Goal: Information Seeking & Learning: Learn about a topic

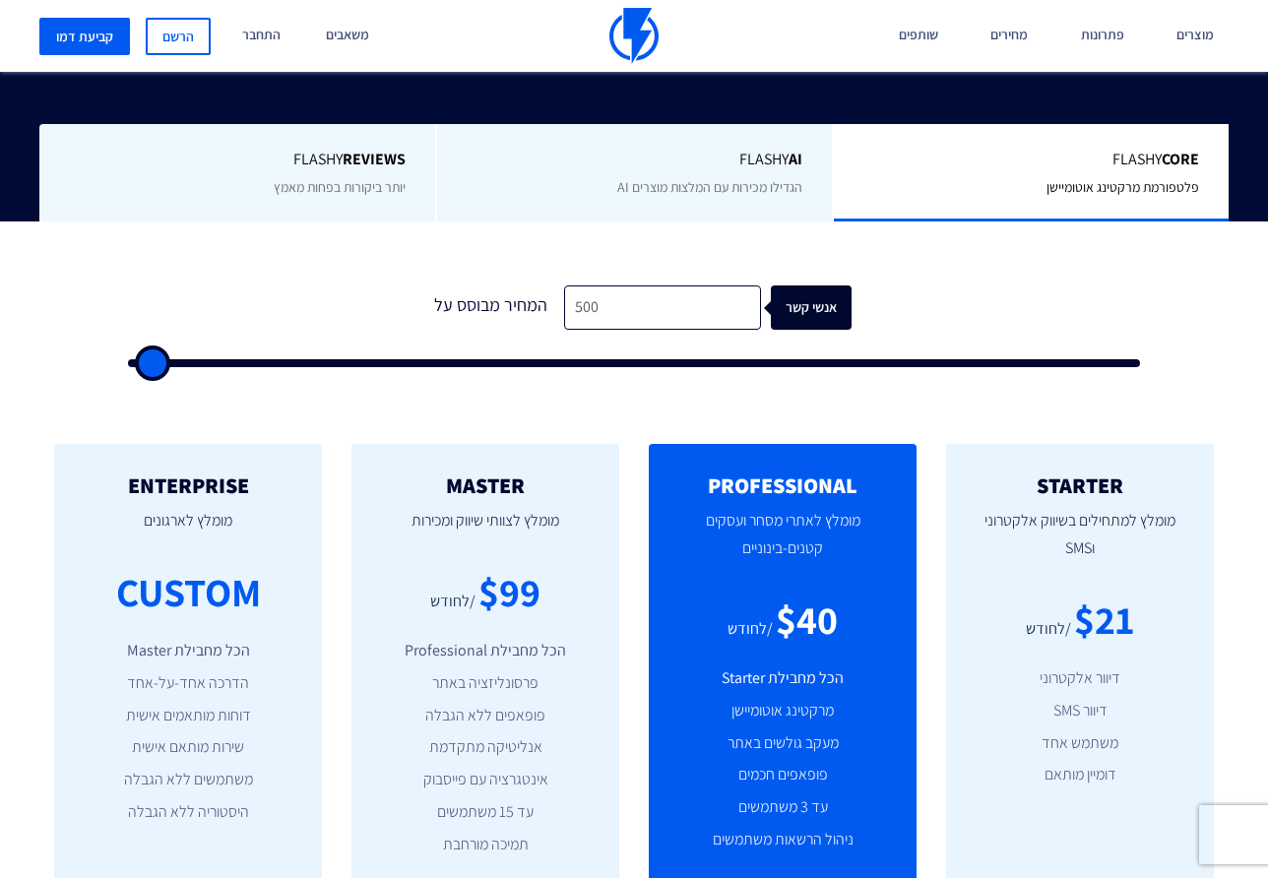
scroll to position [433, 0]
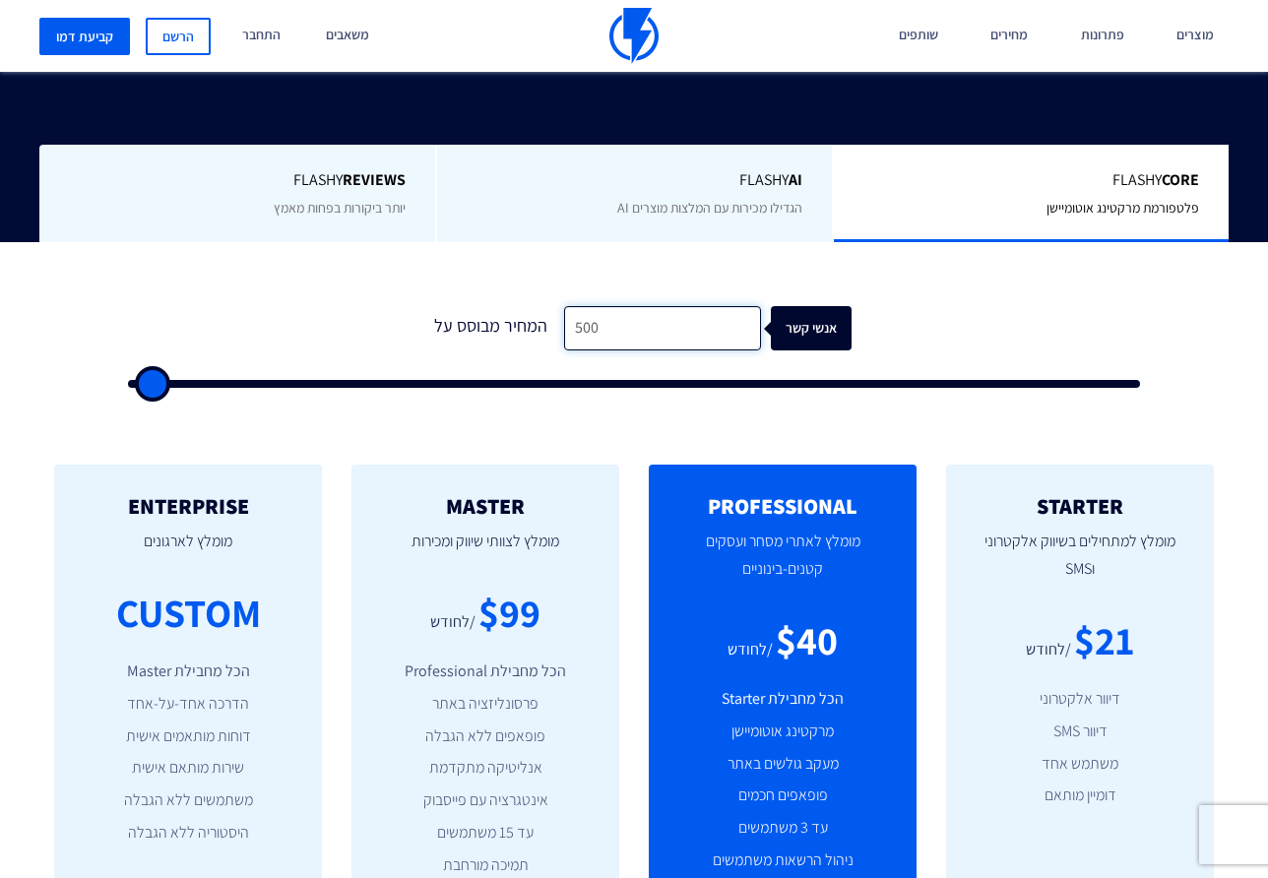
click at [608, 320] on input "500" at bounding box center [662, 328] width 197 height 44
type input "1"
type input "500"
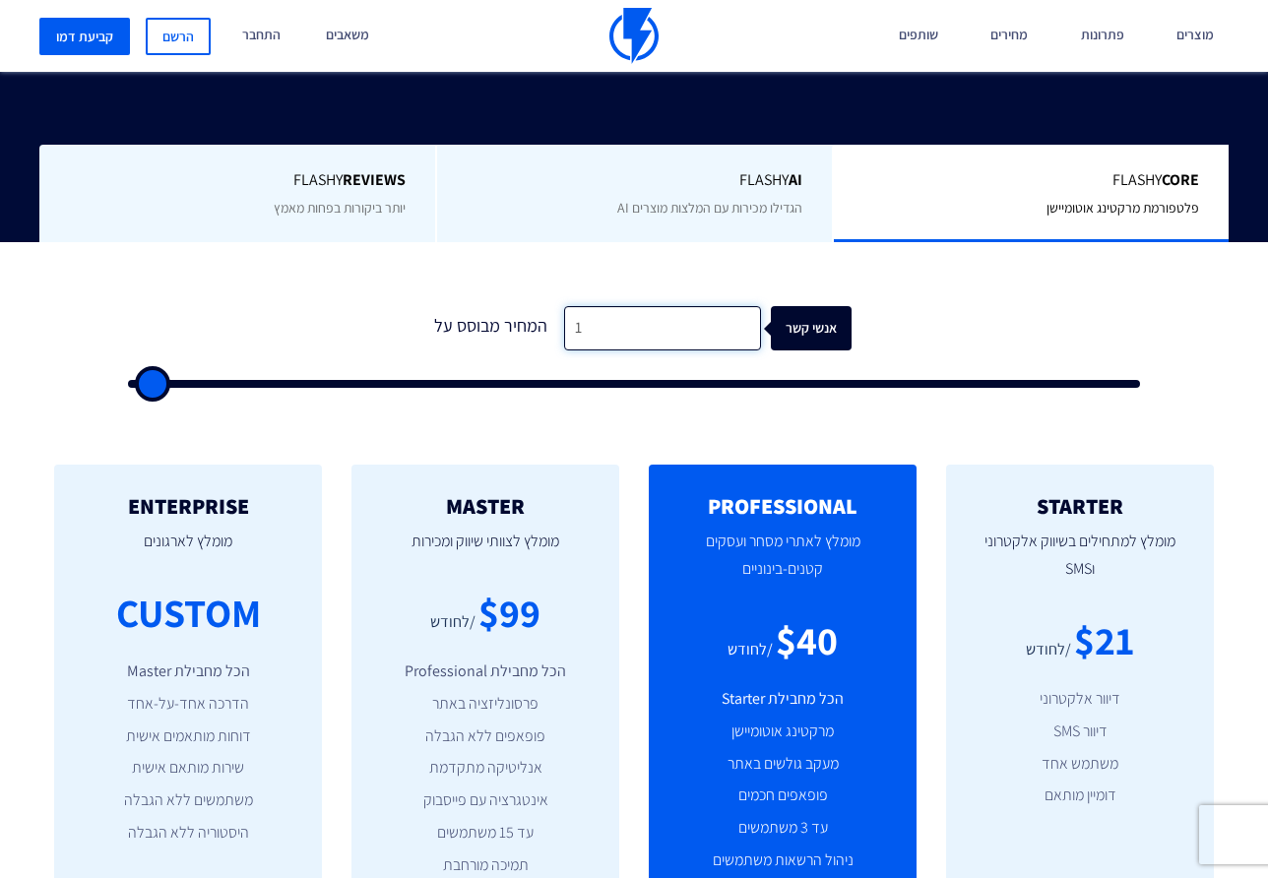
type input "10"
type input "500"
type input "100"
type input "500"
type input "1,000"
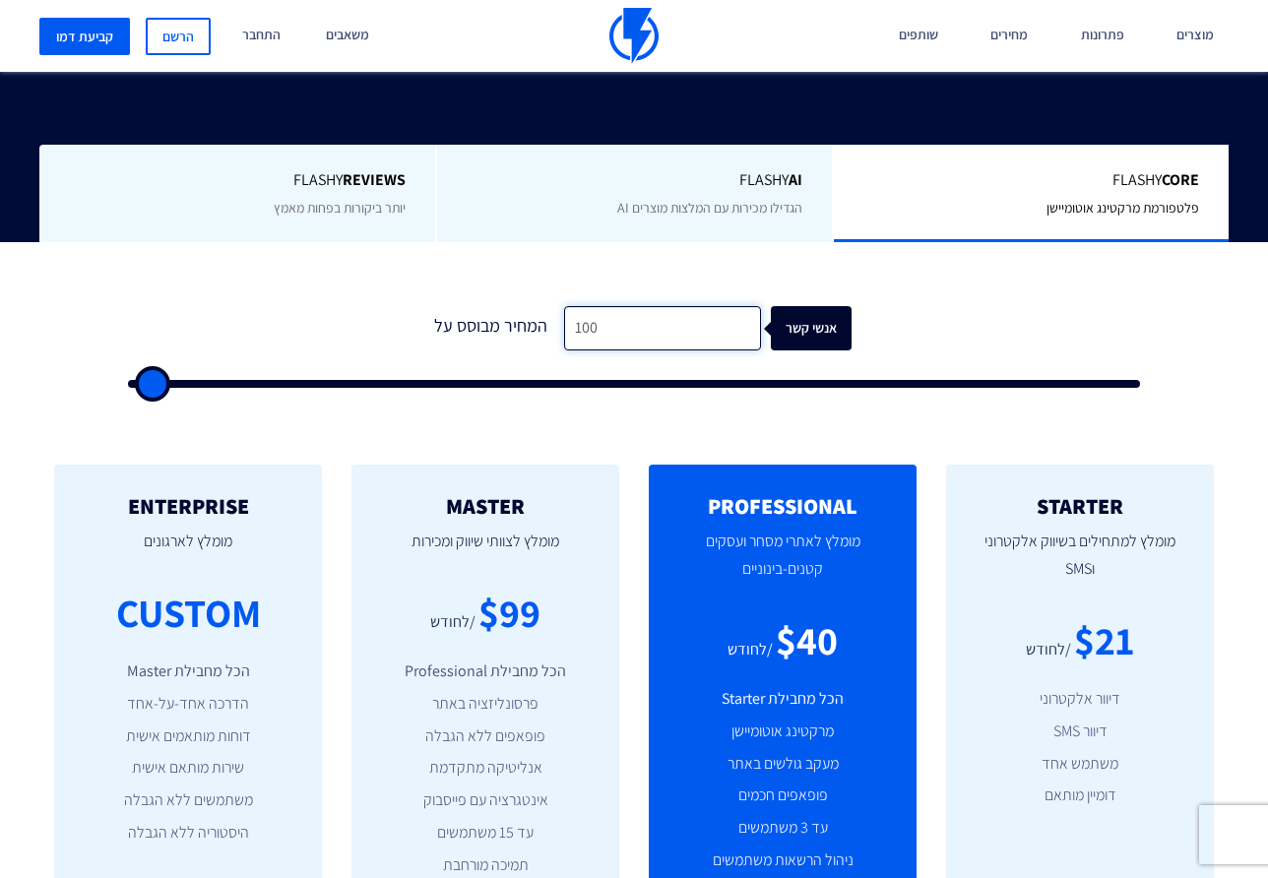
type input "1000"
type input "1,000"
click at [359, 315] on form "0 המחיר מבוסס על 1,000 אנשי קשר" at bounding box center [634, 347] width 1012 height 82
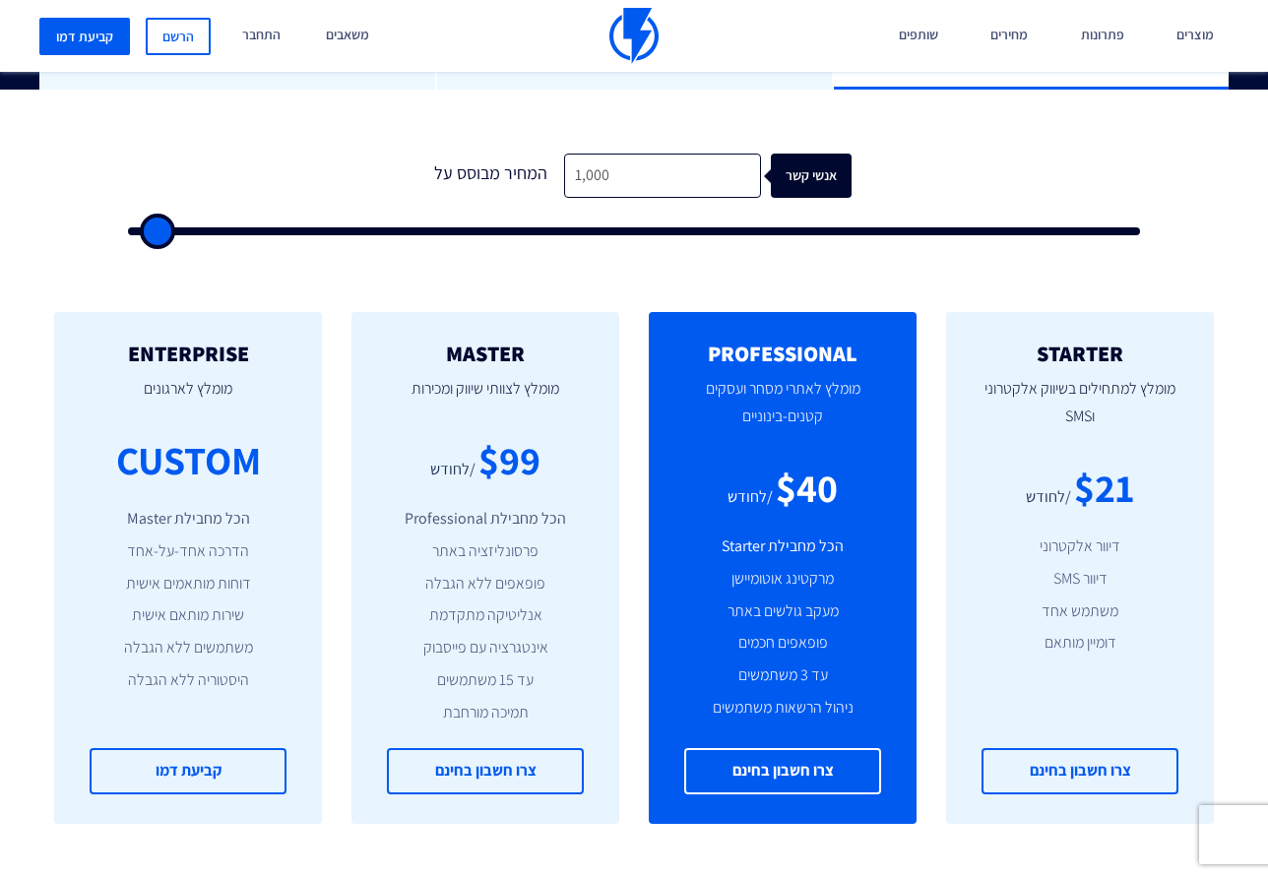
scroll to position [597, 0]
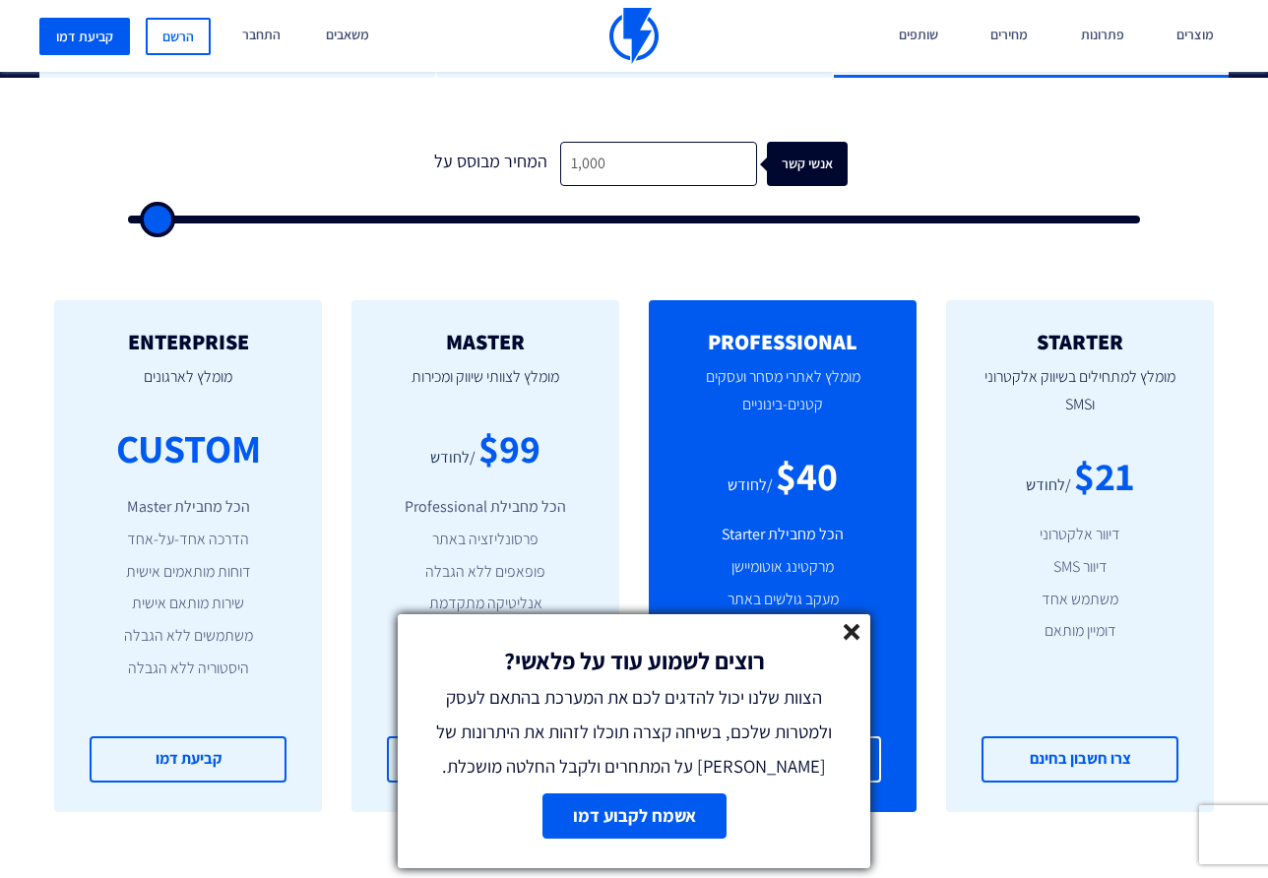
drag, startPoint x: 172, startPoint y: 228, endPoint x: 310, endPoint y: 241, distance: 138.4
click at [311, 244] on div "0 המחיר מבוסס על 1,000 אנשי קשר" at bounding box center [633, 177] width 1051 height 168
type input "3500"
type input "8,500"
type input "8500"
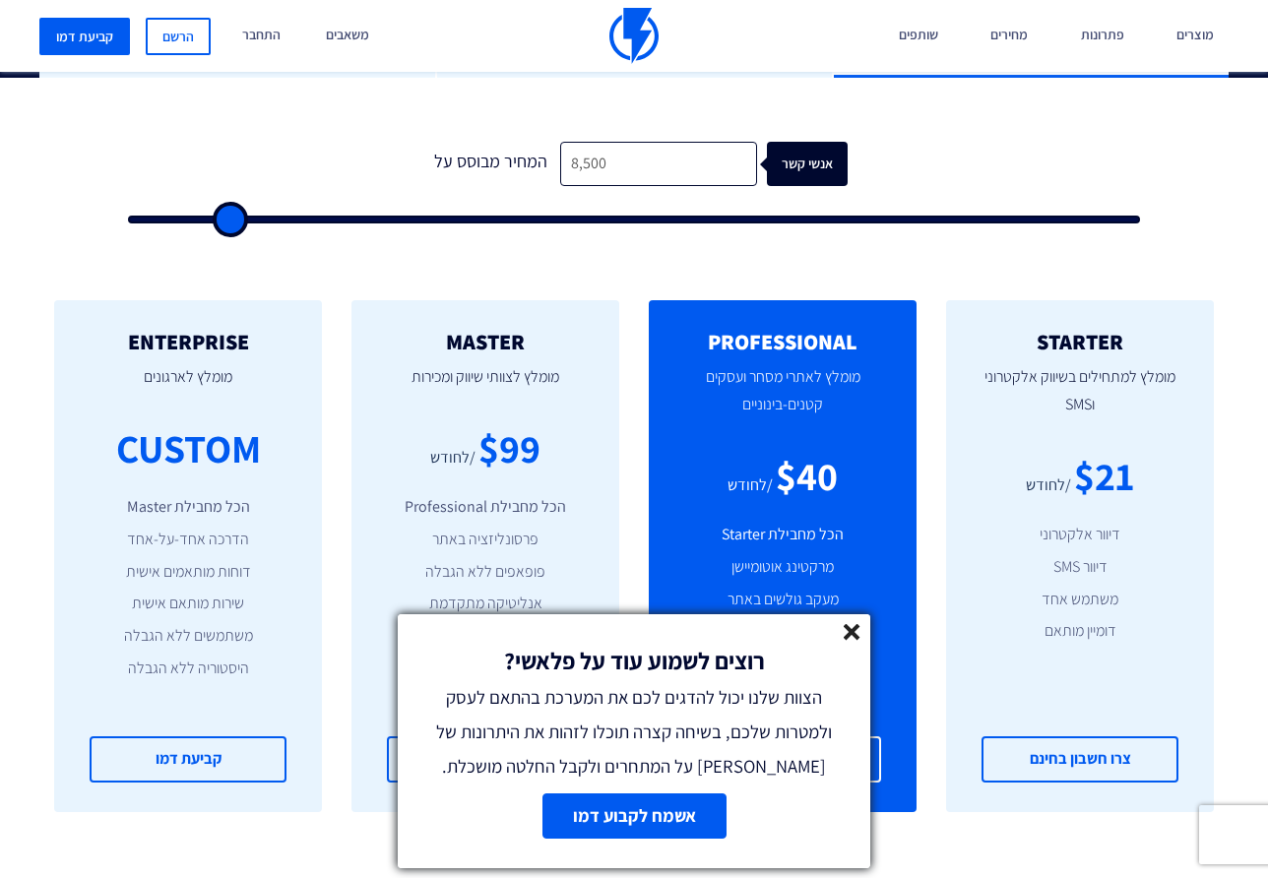
type input "11,500"
type input "11500"
type input "12,500"
type input "12500"
type input "14,000"
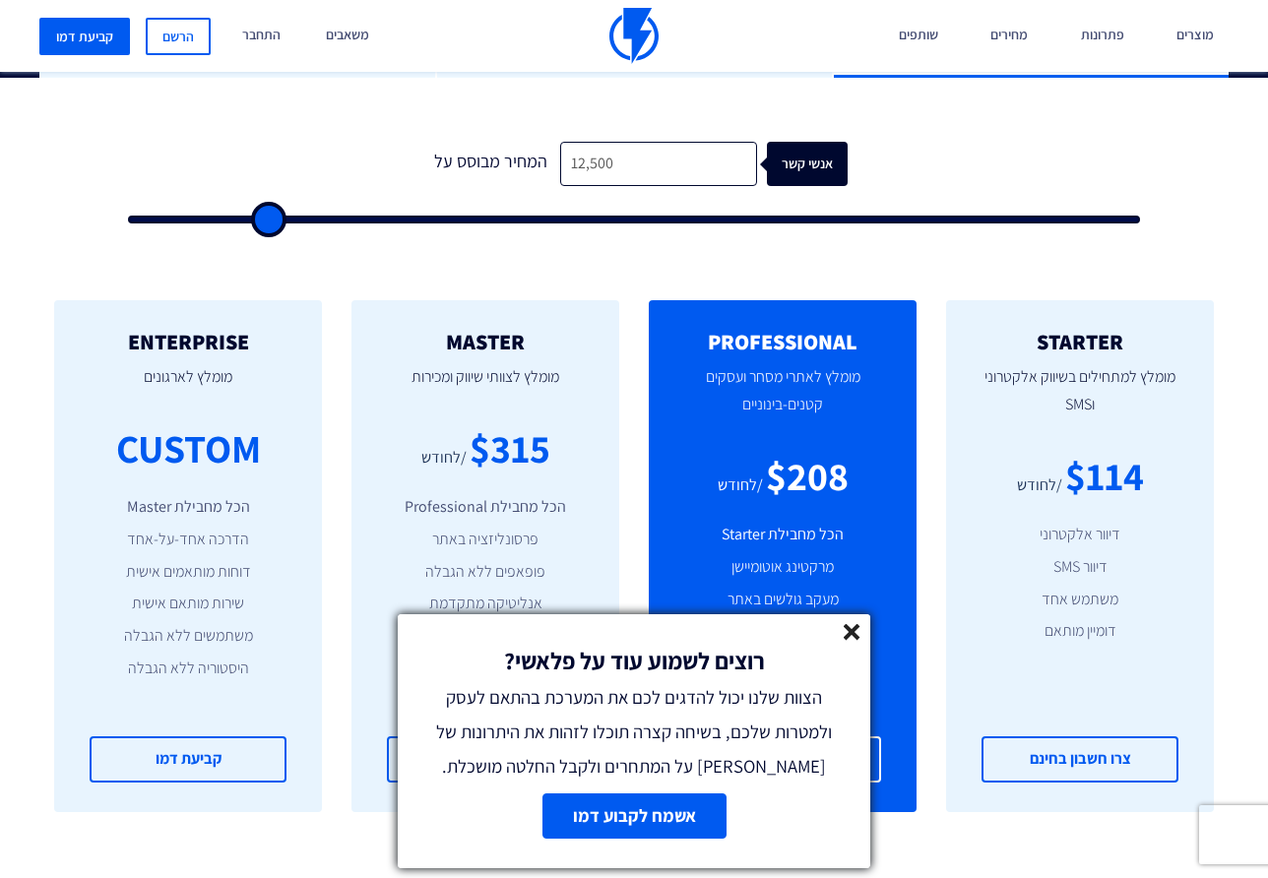
type input "14000"
type input "15,000"
type input "15000"
type input "15,500"
type input "15500"
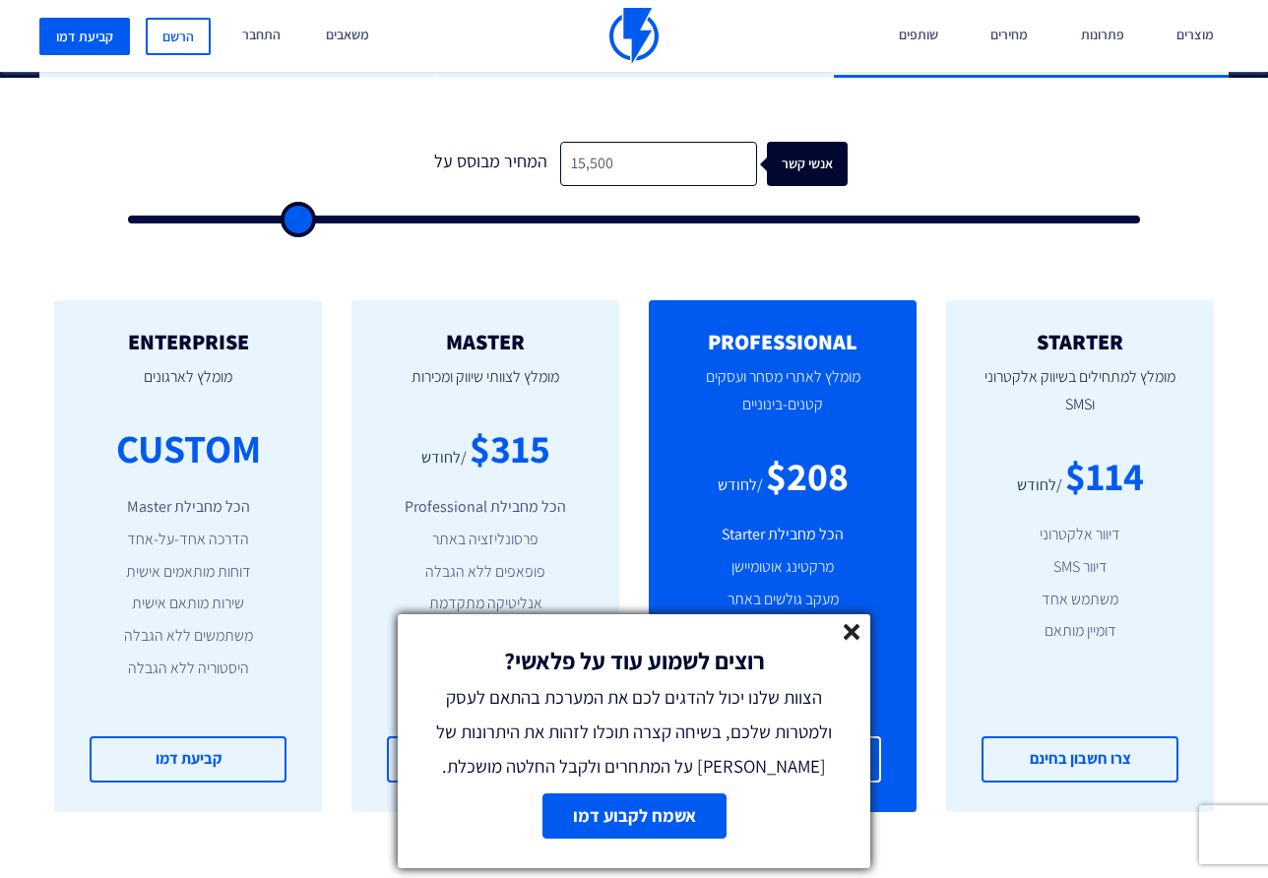
type input "17,000"
type input "17000"
type input "19,000"
type input "19000"
type input "21,000"
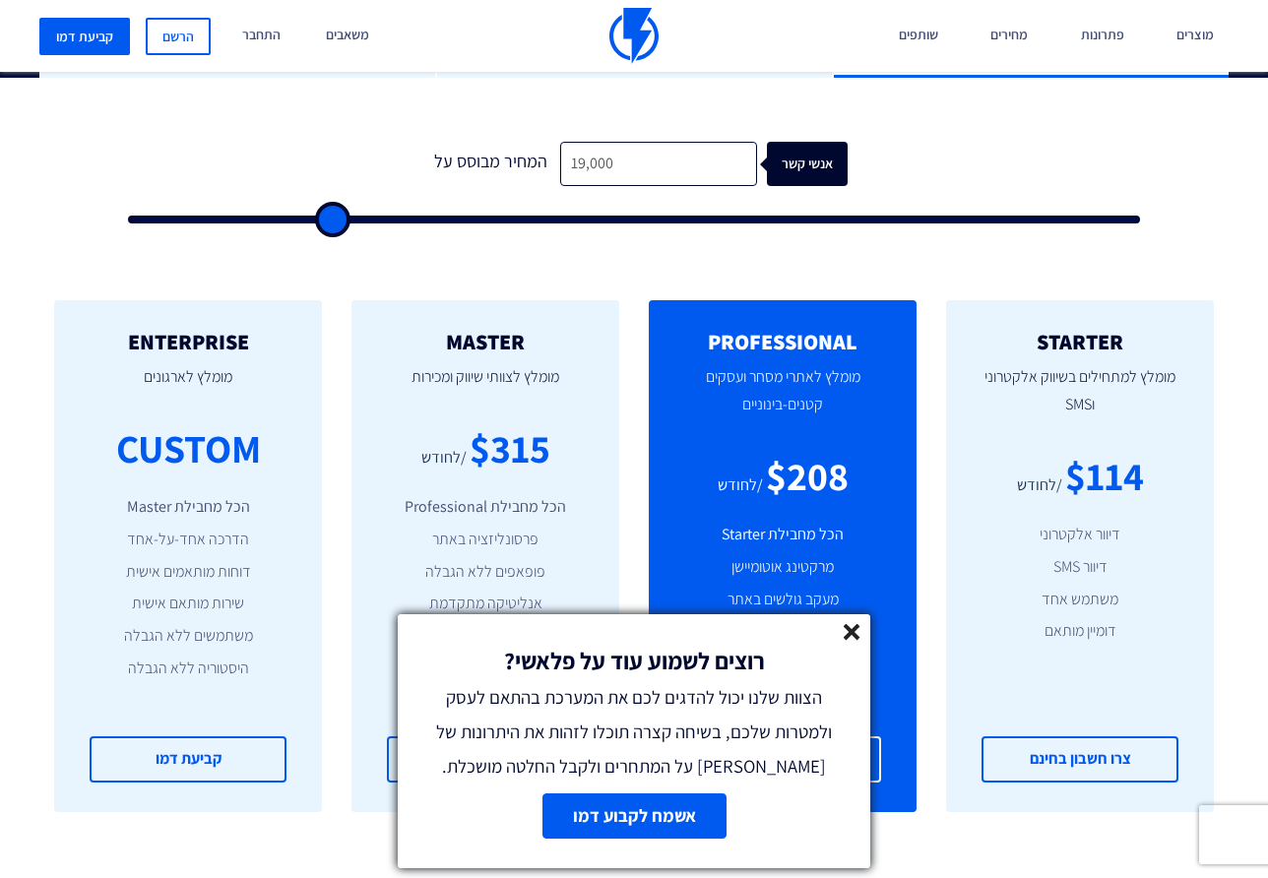
type input "21000"
type input "22,000"
type input "22000"
type input "23,500"
type input "23500"
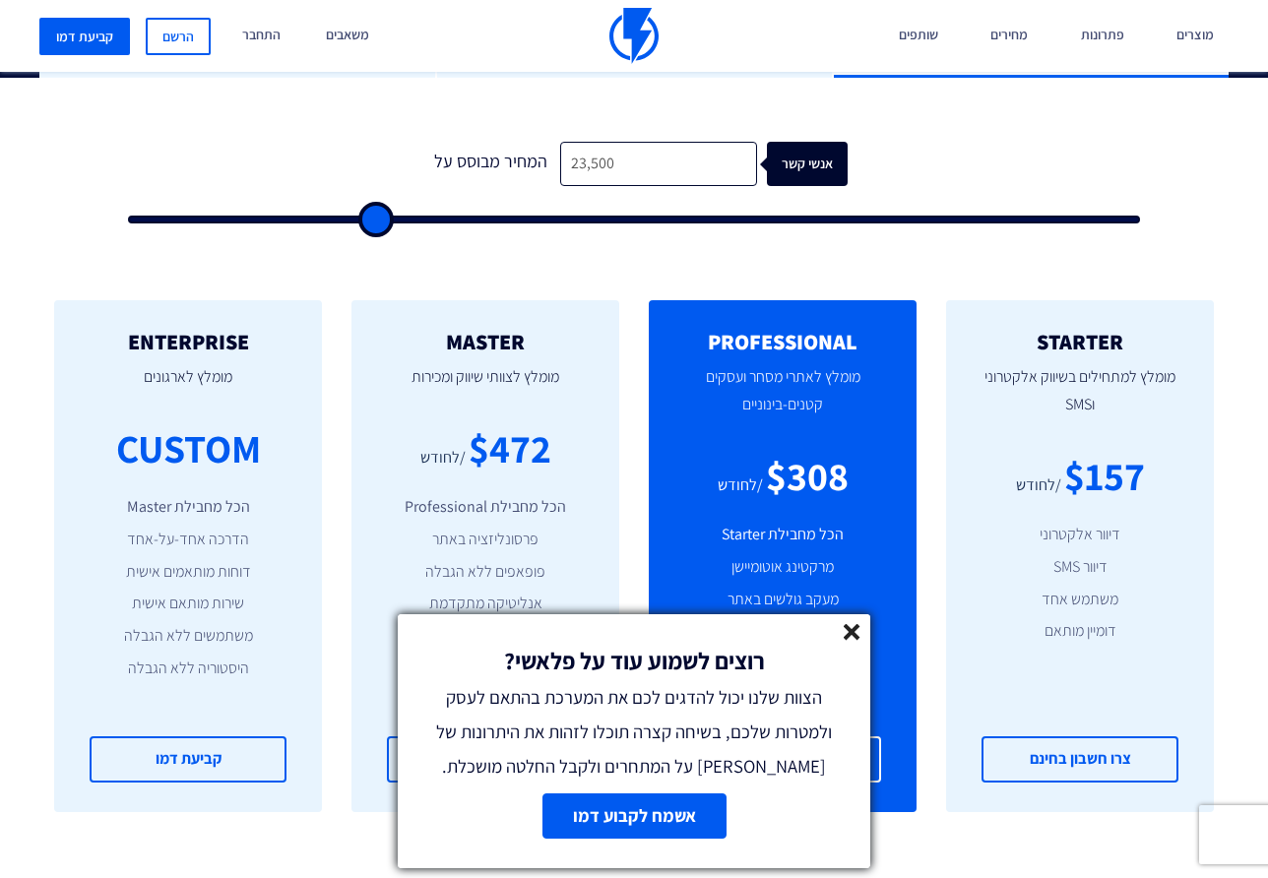
type input "24,500"
type input "24500"
type input "25,000"
type input "25000"
type input "26,000"
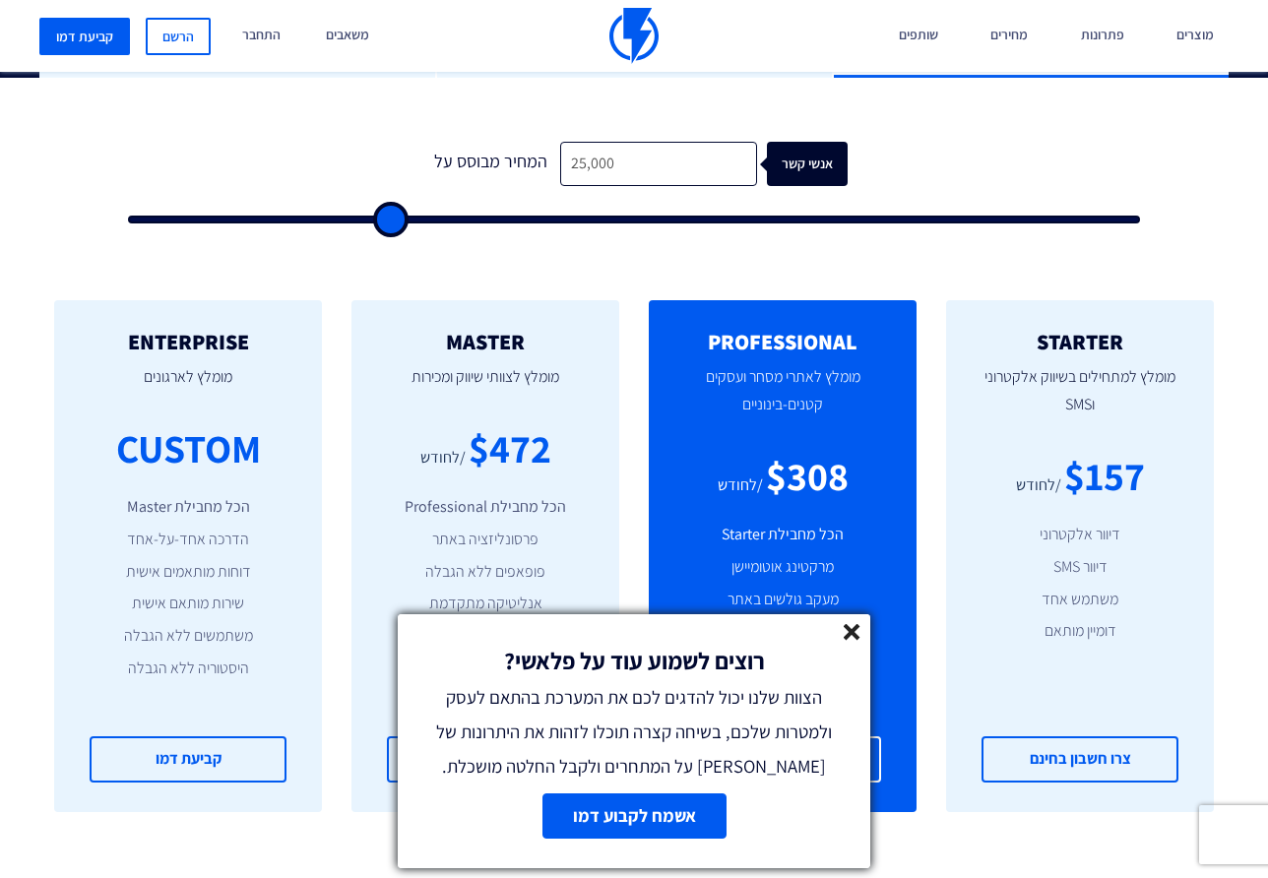
type input "26000"
type input "27,500"
type input "27500"
type input "29,000"
type input "29000"
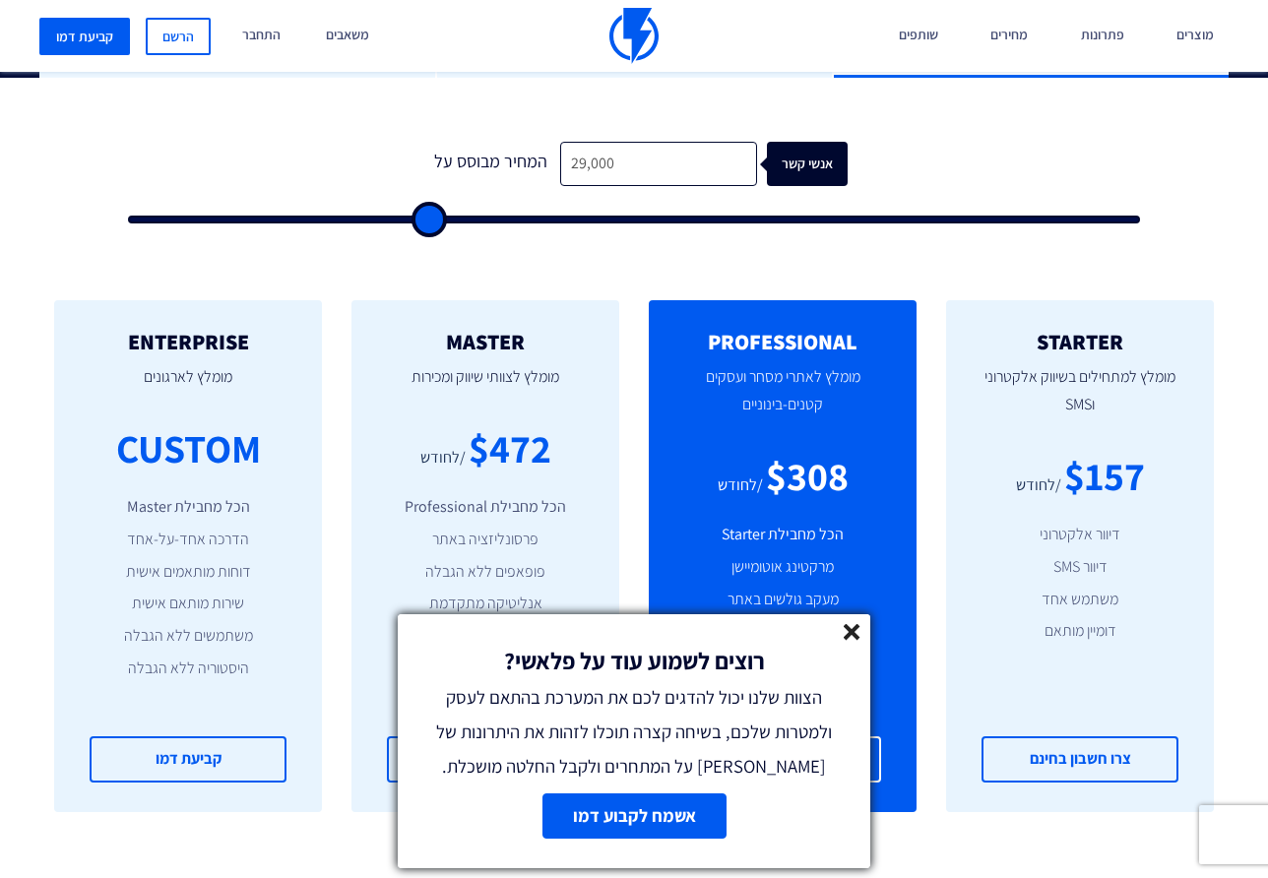
type input "31,000"
type input "31000"
type input "33,000"
type input "33000"
type input "34,500"
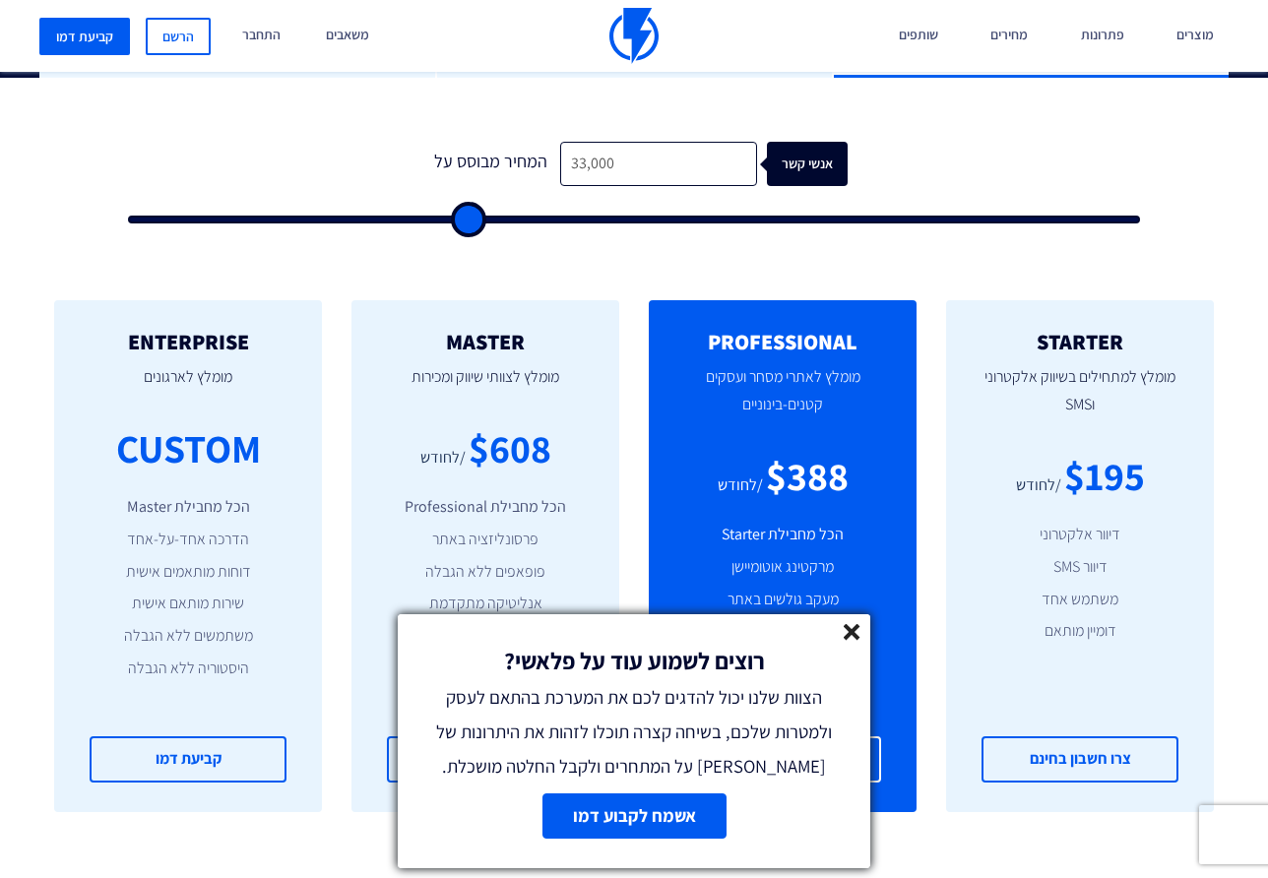
type input "34500"
type input "36,000"
type input "36000"
type input "37,500"
type input "37500"
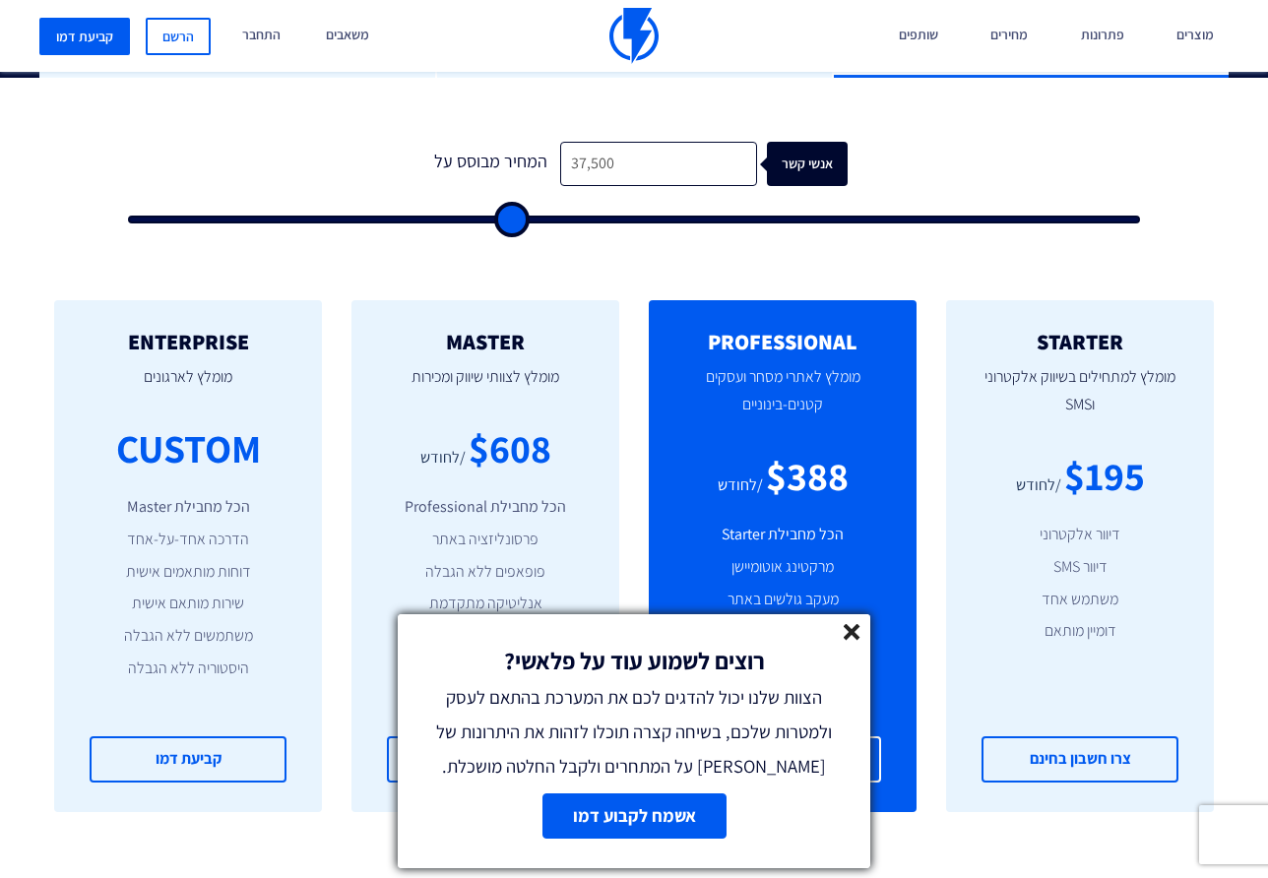
type input "39,000"
type input "39000"
type input "40,000"
type input "40000"
type input "41,500"
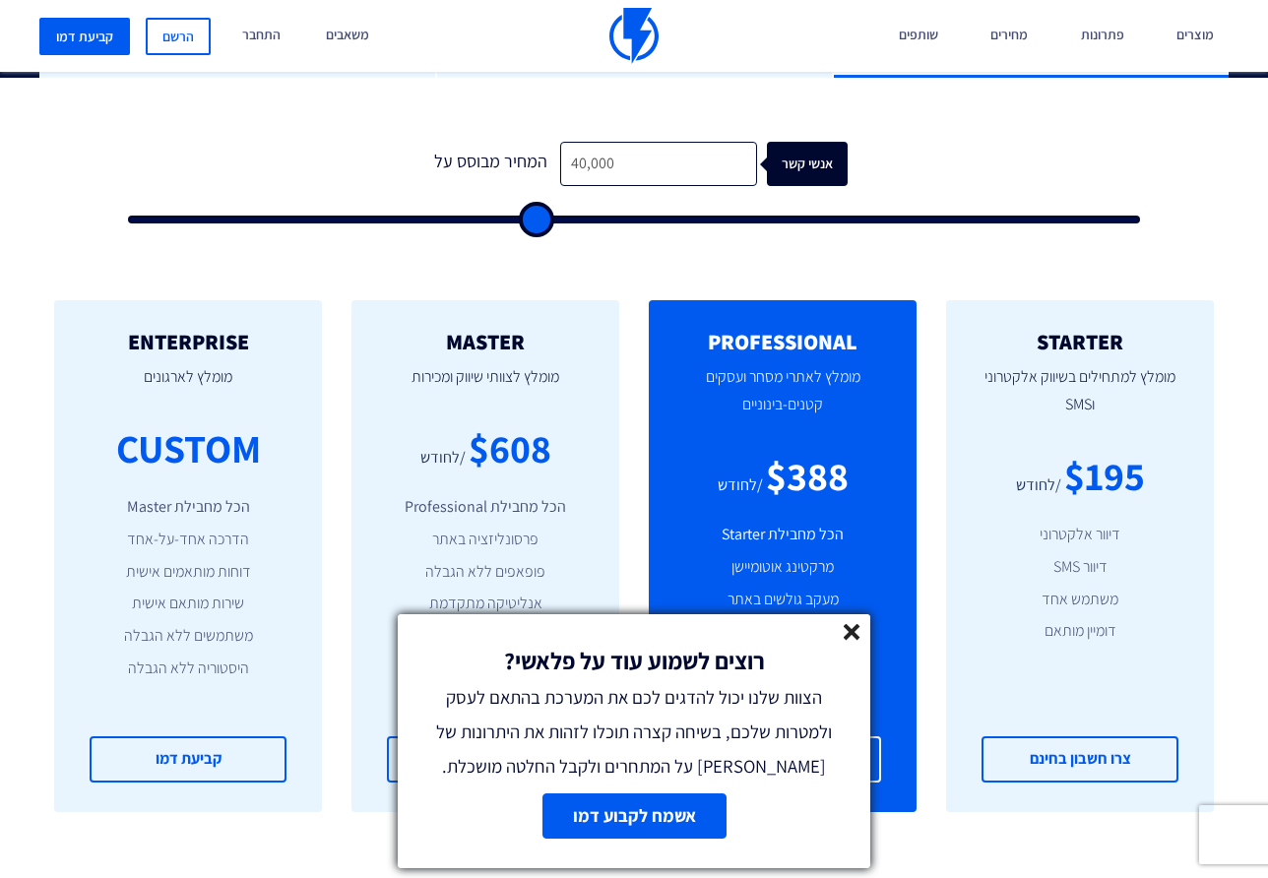
type input "41500"
type input "42,500"
type input "42500"
type input "43,500"
type input "43500"
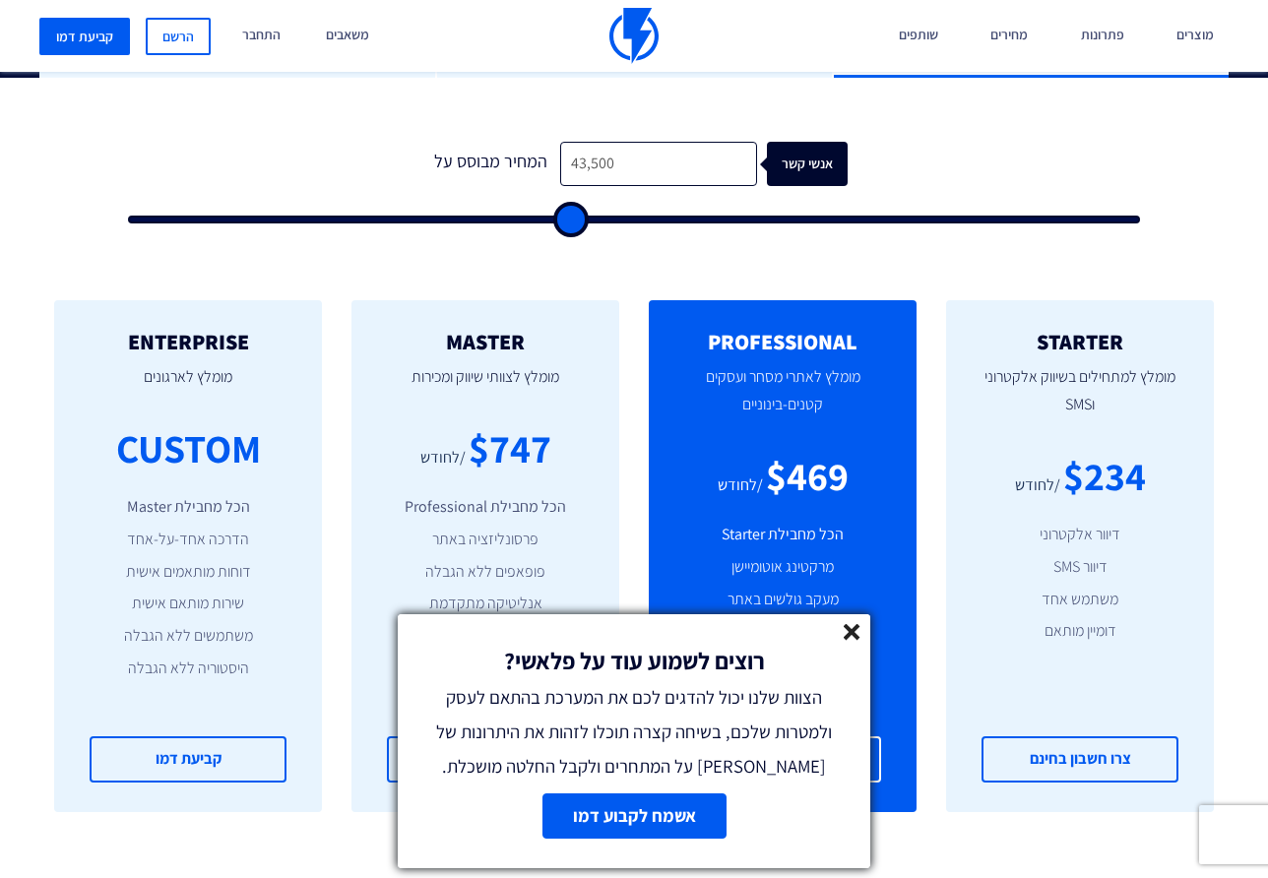
type input "44,500"
type input "44500"
type input "45,500"
type input "45500"
type input "46,500"
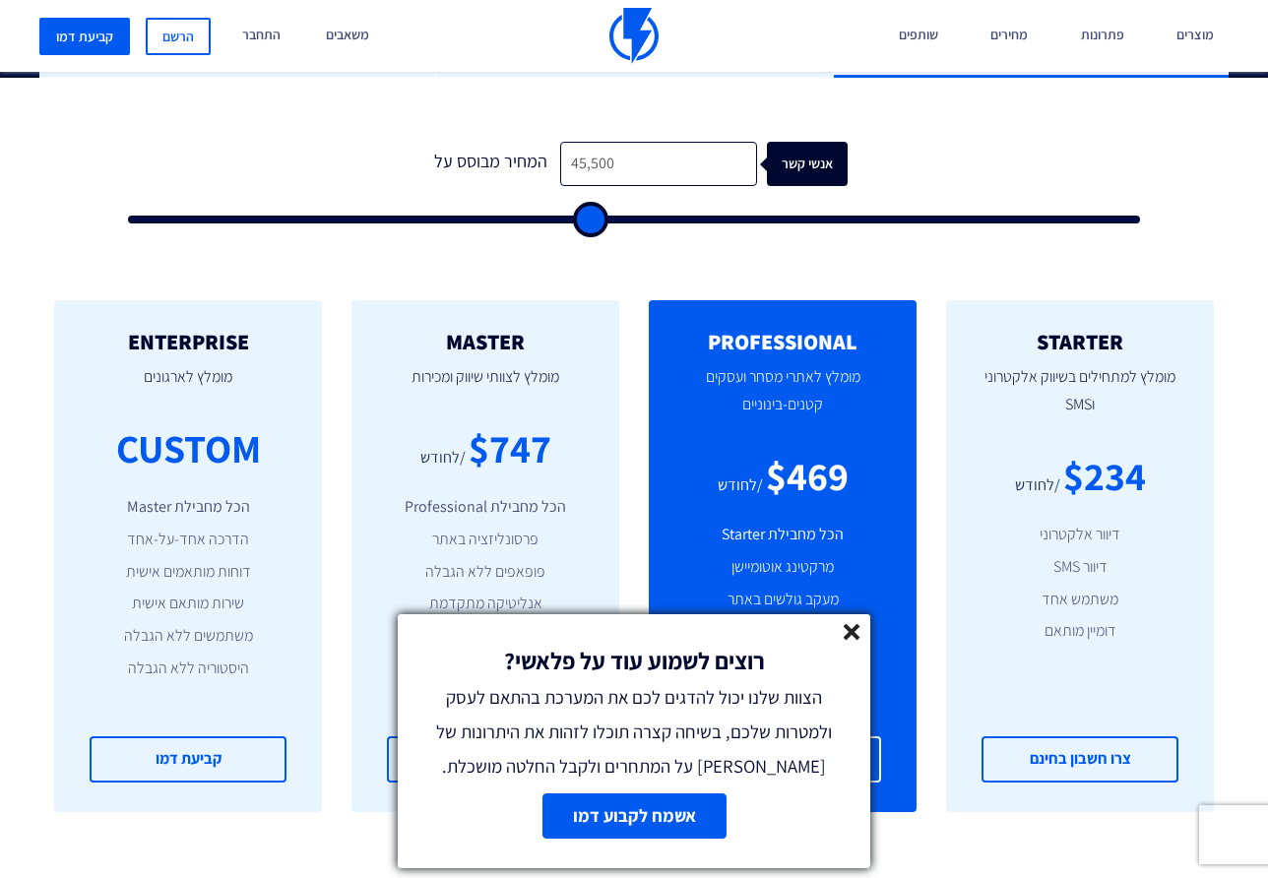
type input "46500"
type input "47,000"
type input "47000"
type input "48,500"
type input "48500"
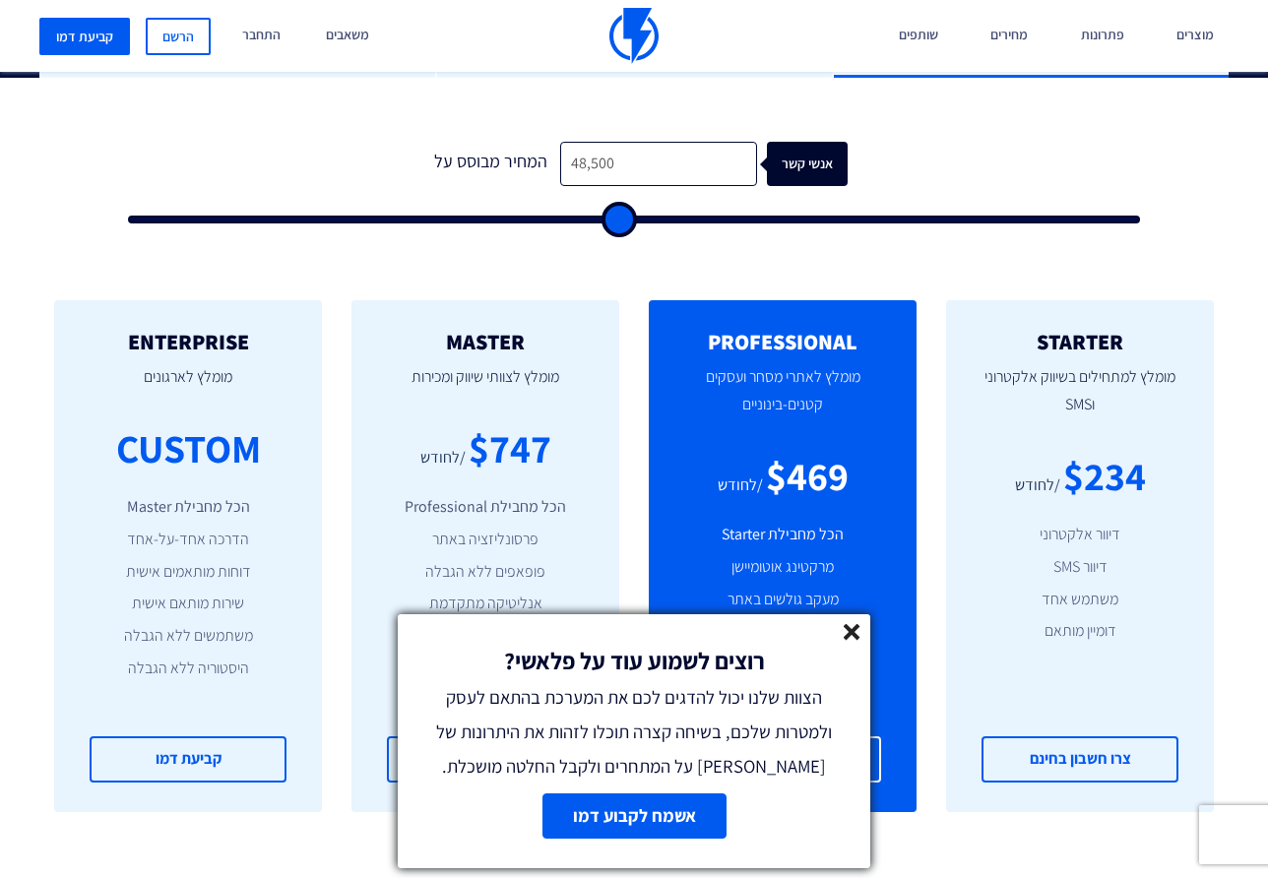
type input "50,000"
type input "50000"
type input "51,000"
type input "51000"
type input "52,500"
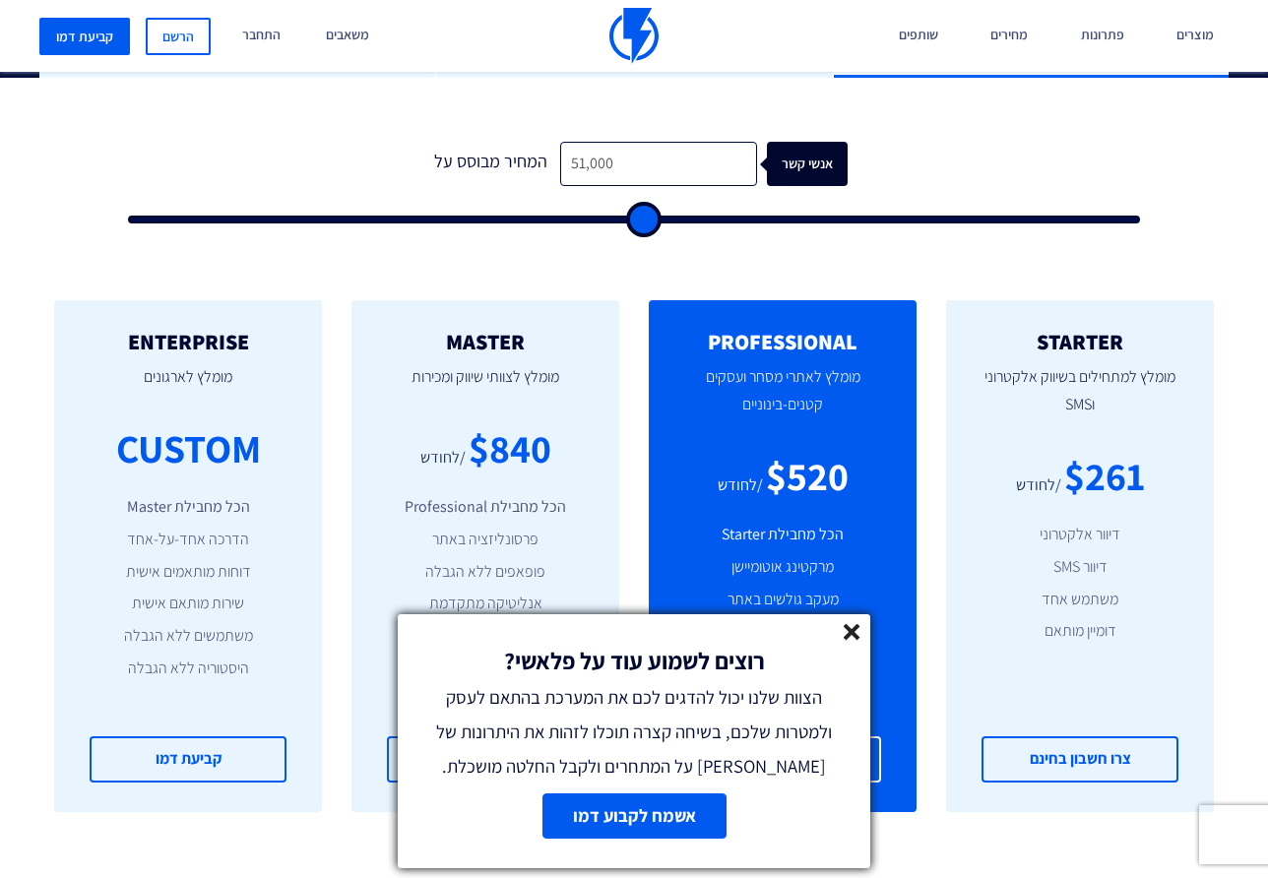
type input "52500"
type input "54,000"
type input "54000"
type input "55,000"
type input "55000"
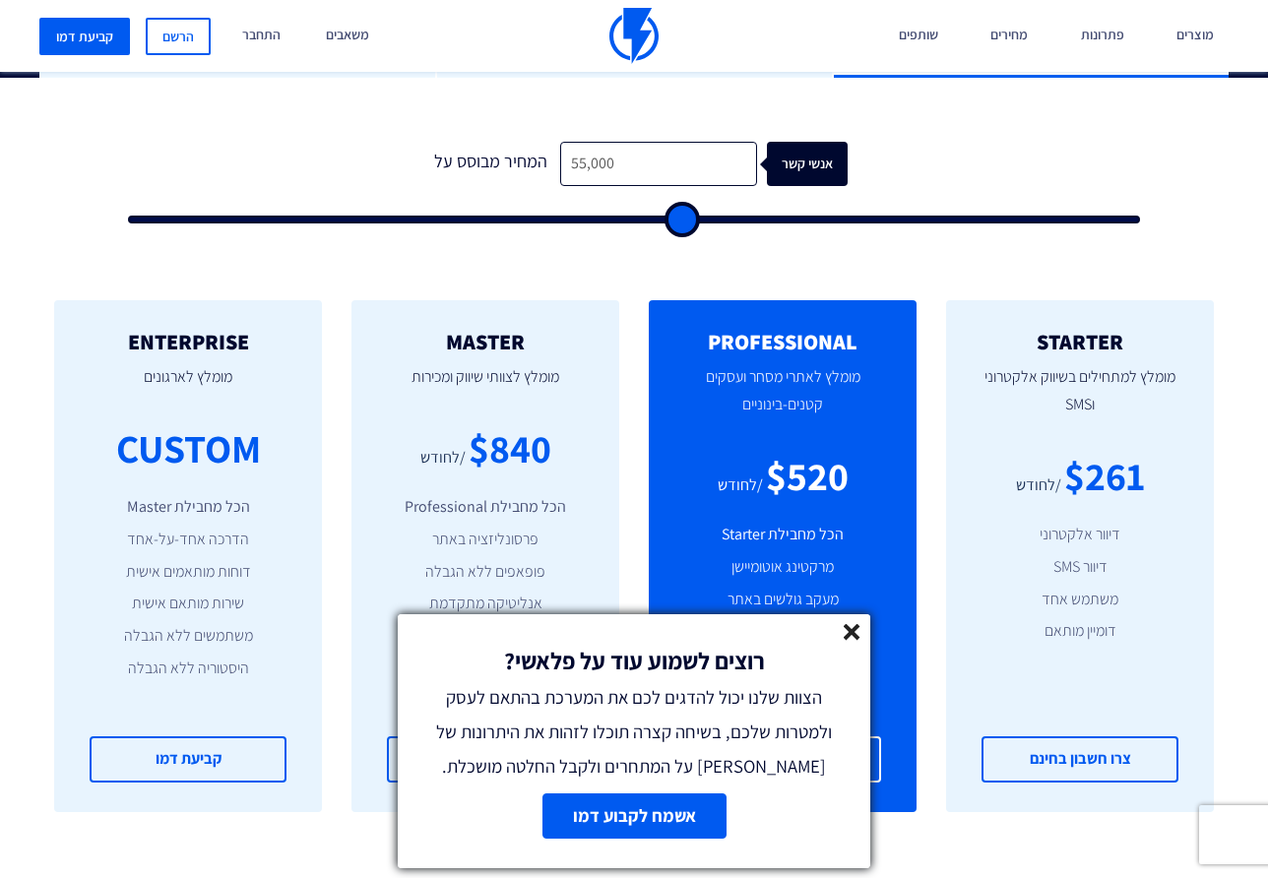
type input "56,000"
type input "56000"
type input "57,000"
type input "57000"
type input "57,500"
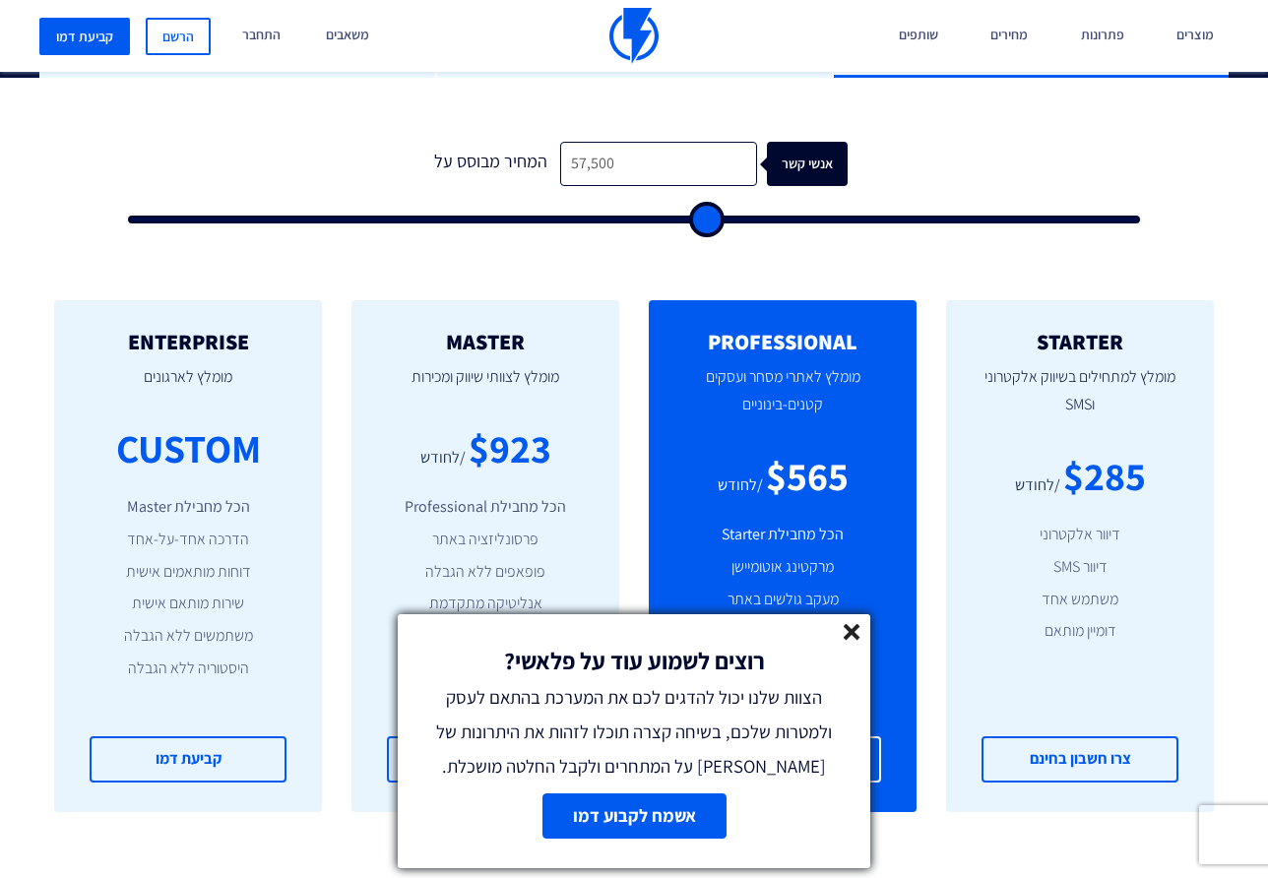
drag, startPoint x: 171, startPoint y: 219, endPoint x: 704, endPoint y: 249, distance: 533.4
type input "57500"
click at [705, 223] on input "range" at bounding box center [634, 220] width 1012 height 8
click at [849, 626] on line at bounding box center [851, 632] width 14 height 14
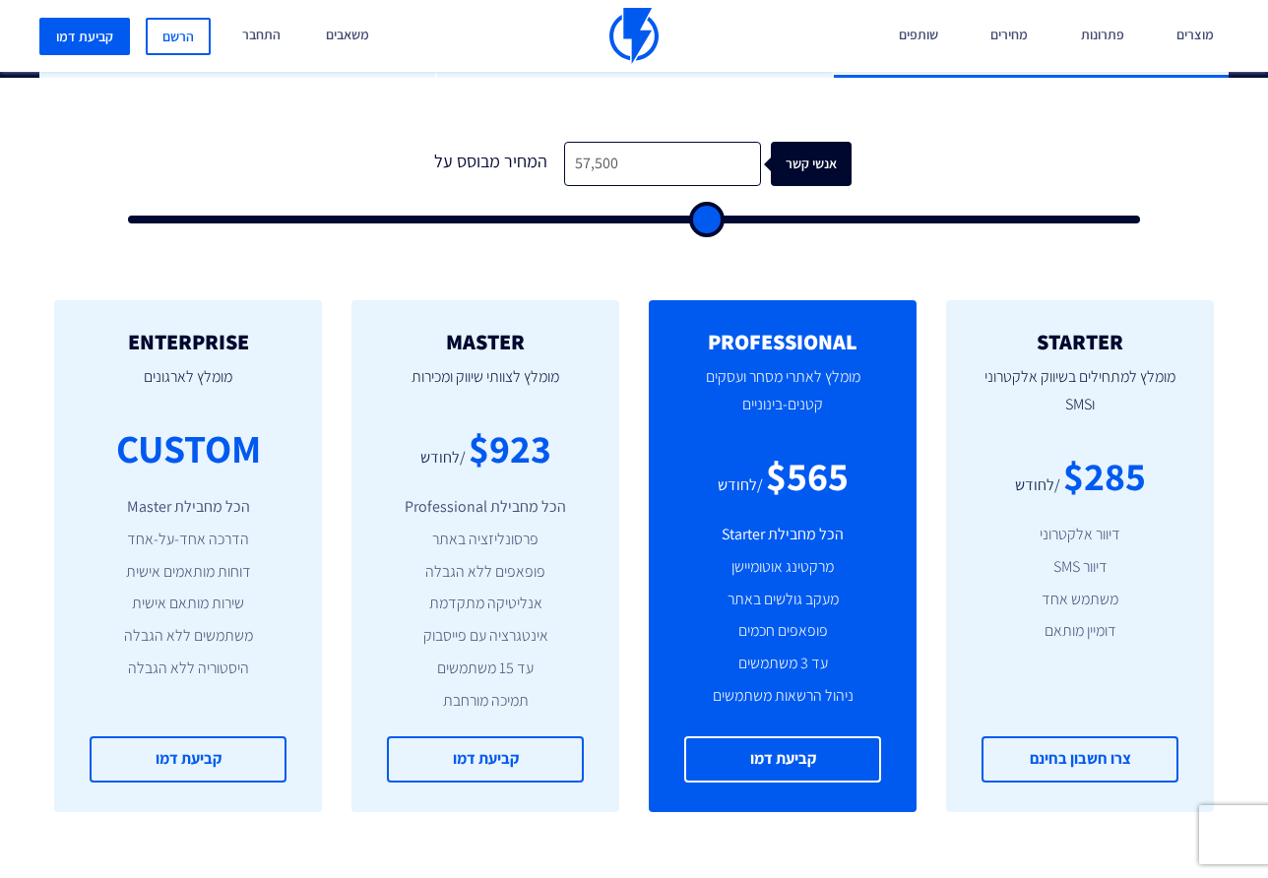
type input "58,000"
type input "58000"
type input "59,500"
type input "59500"
type input "63,000"
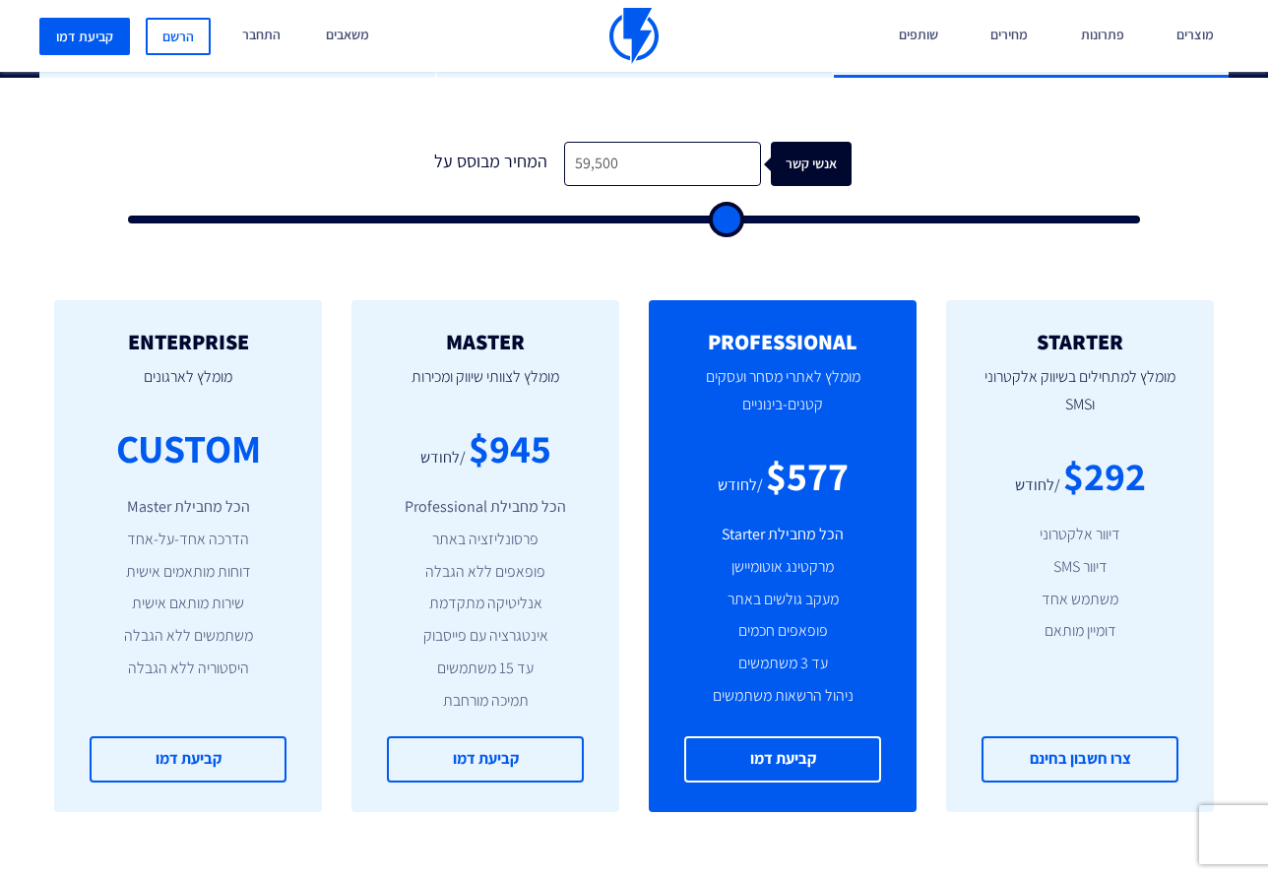
type input "63000"
type input "64,500"
type input "64500"
type input "65,500"
type input "65500"
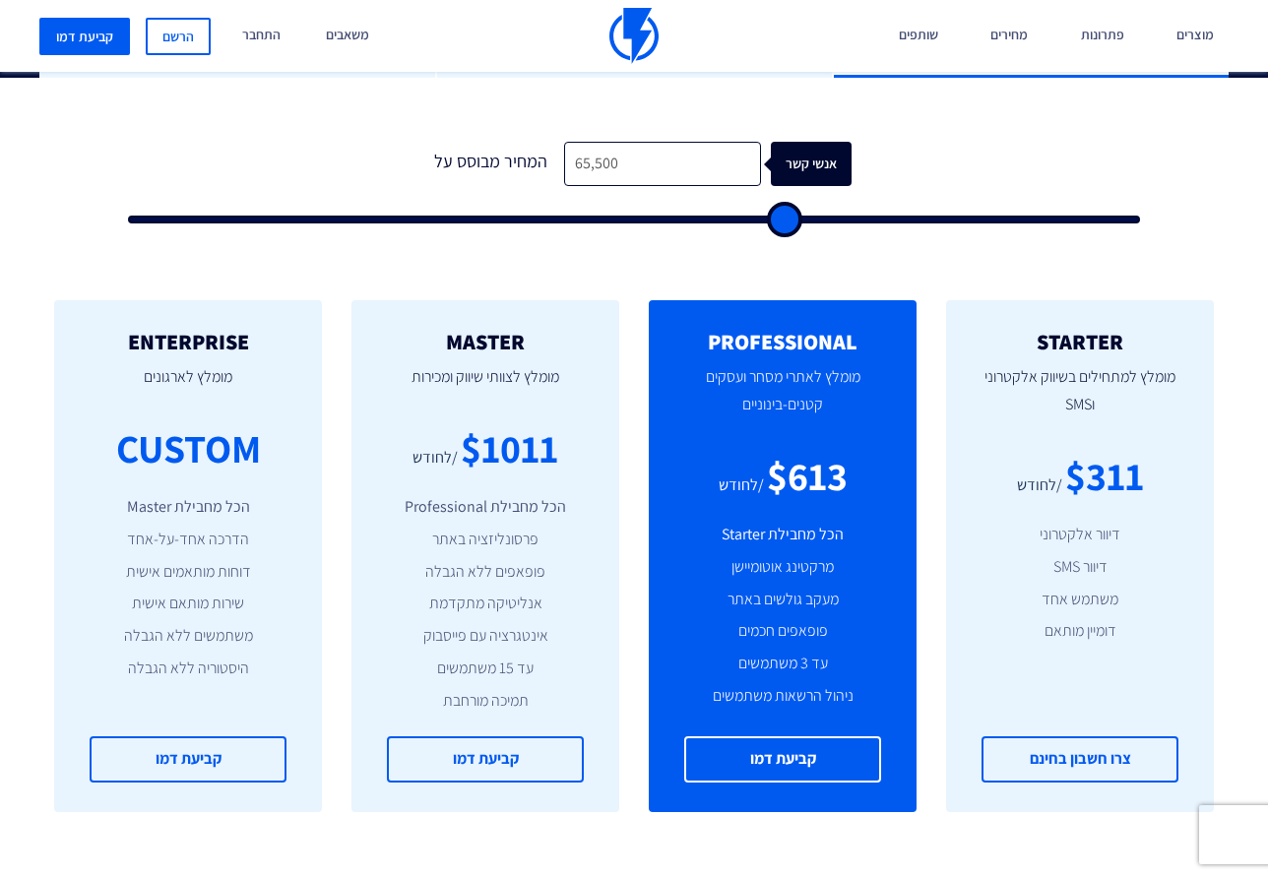
type input "66,000"
type input "66000"
type input "68,000"
type input "68000"
type input "70,000"
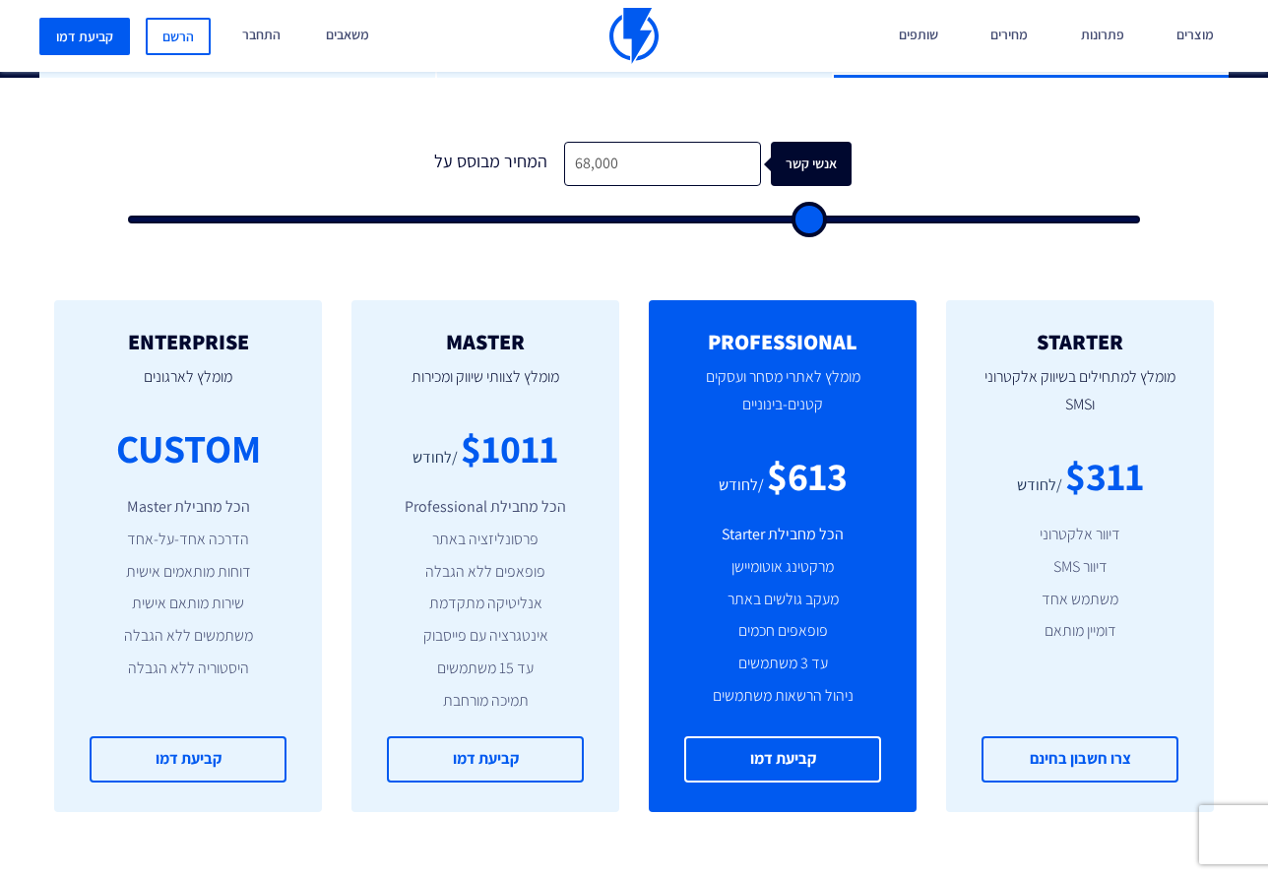
type input "70000"
type input "71,000"
type input "71000"
type input "72,000"
type input "72000"
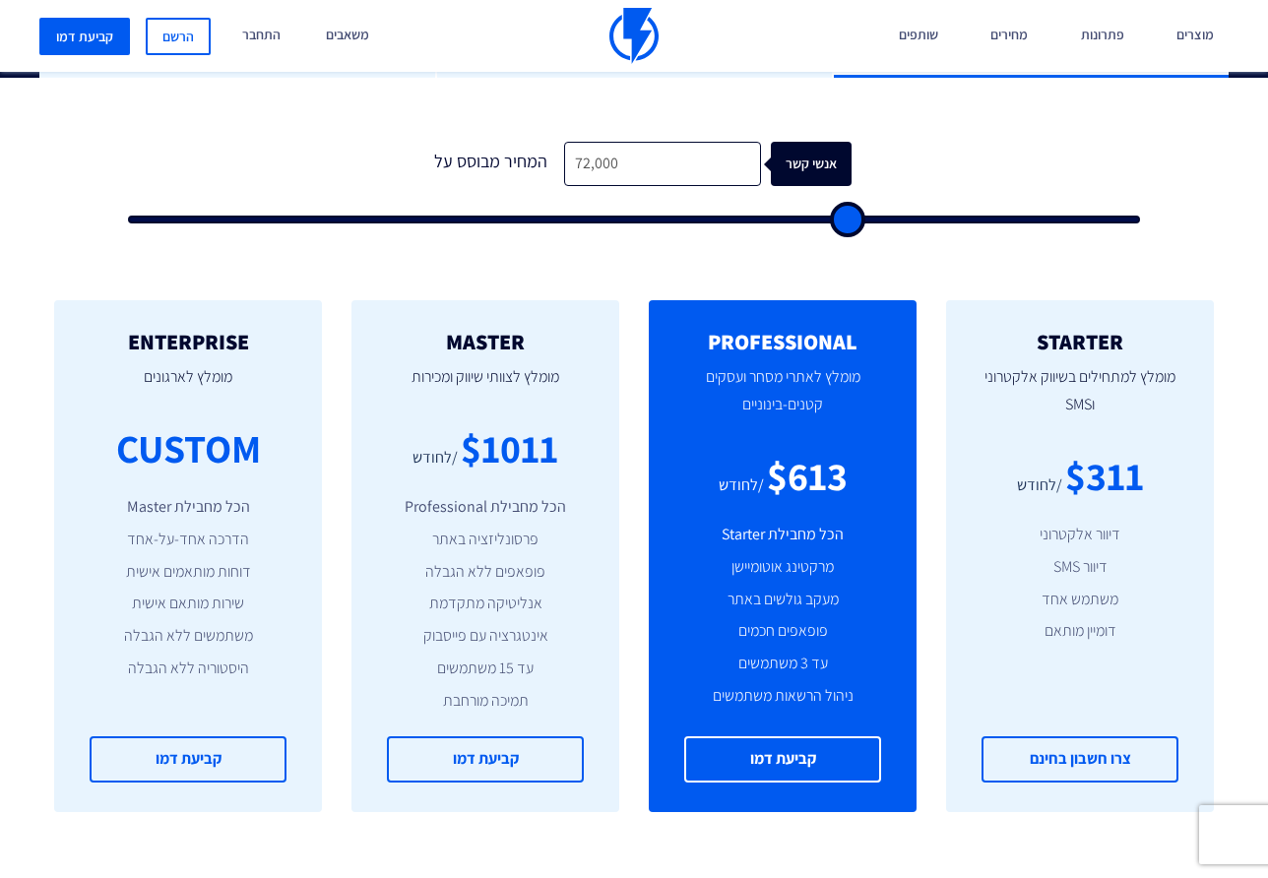
type input "72,500"
type input "72500"
type input "73,500"
type input "73500"
type input "74,000"
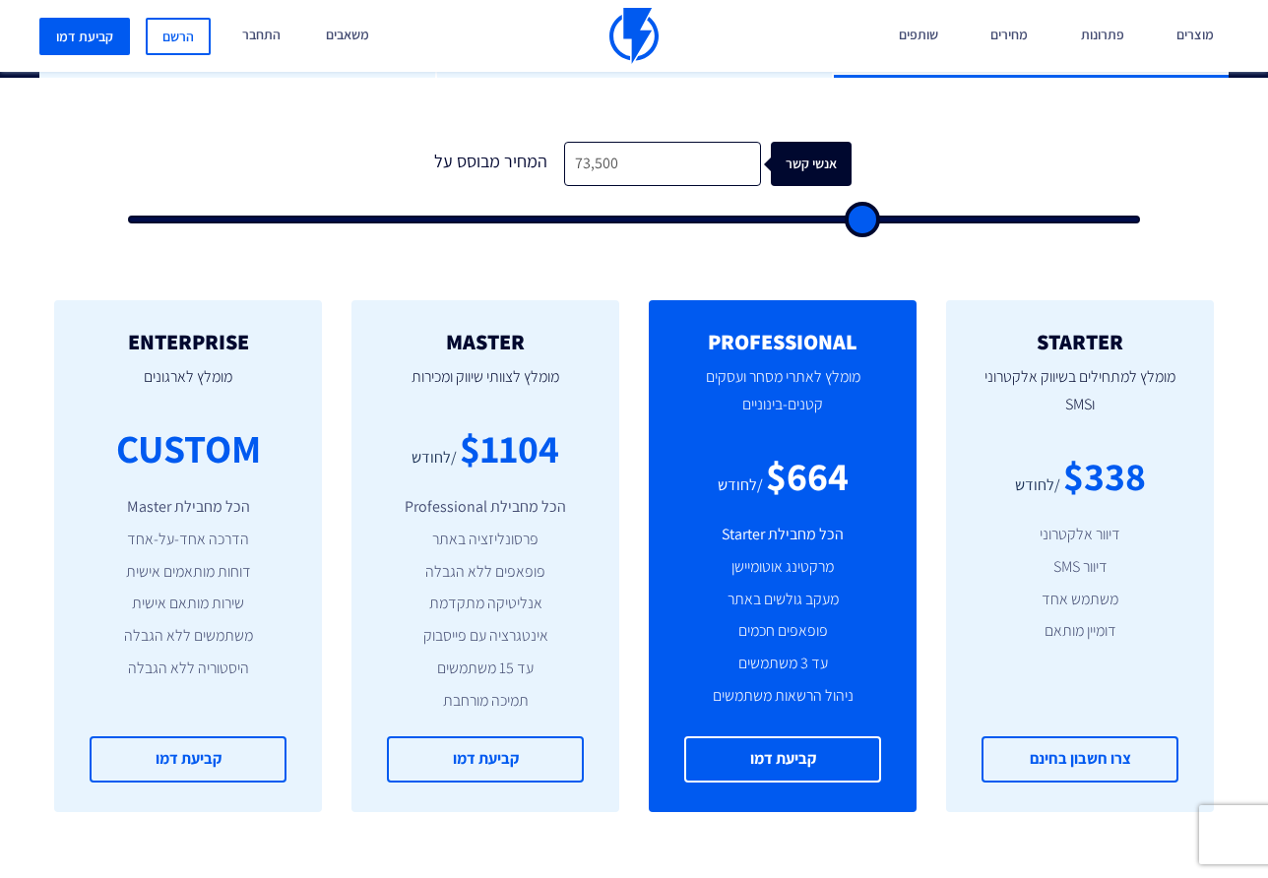
type input "74000"
type input "75,000"
type input "75000"
type input "76,000"
type input "76000"
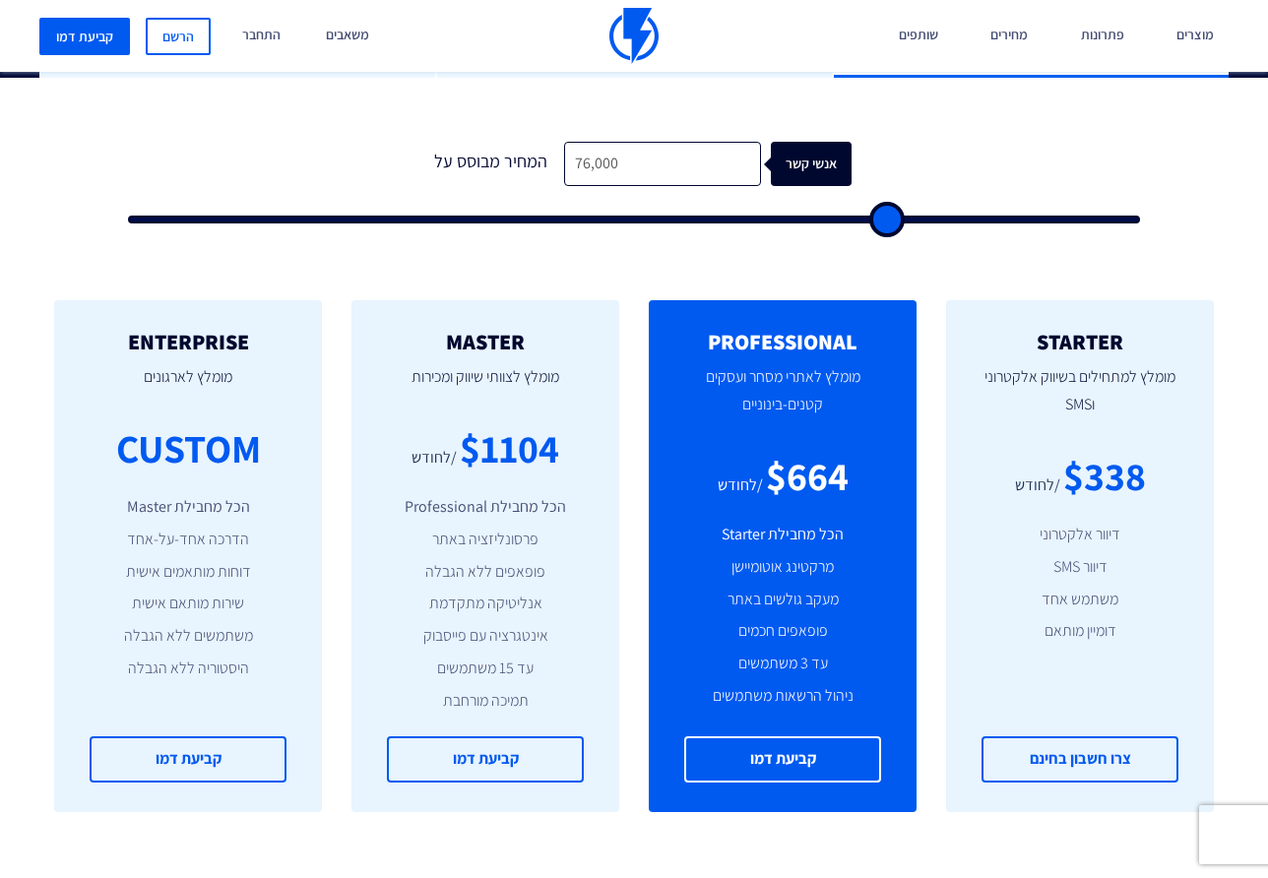
type input "77,000"
type input "77000"
type input "78,500"
type input "78500"
type input "79,500"
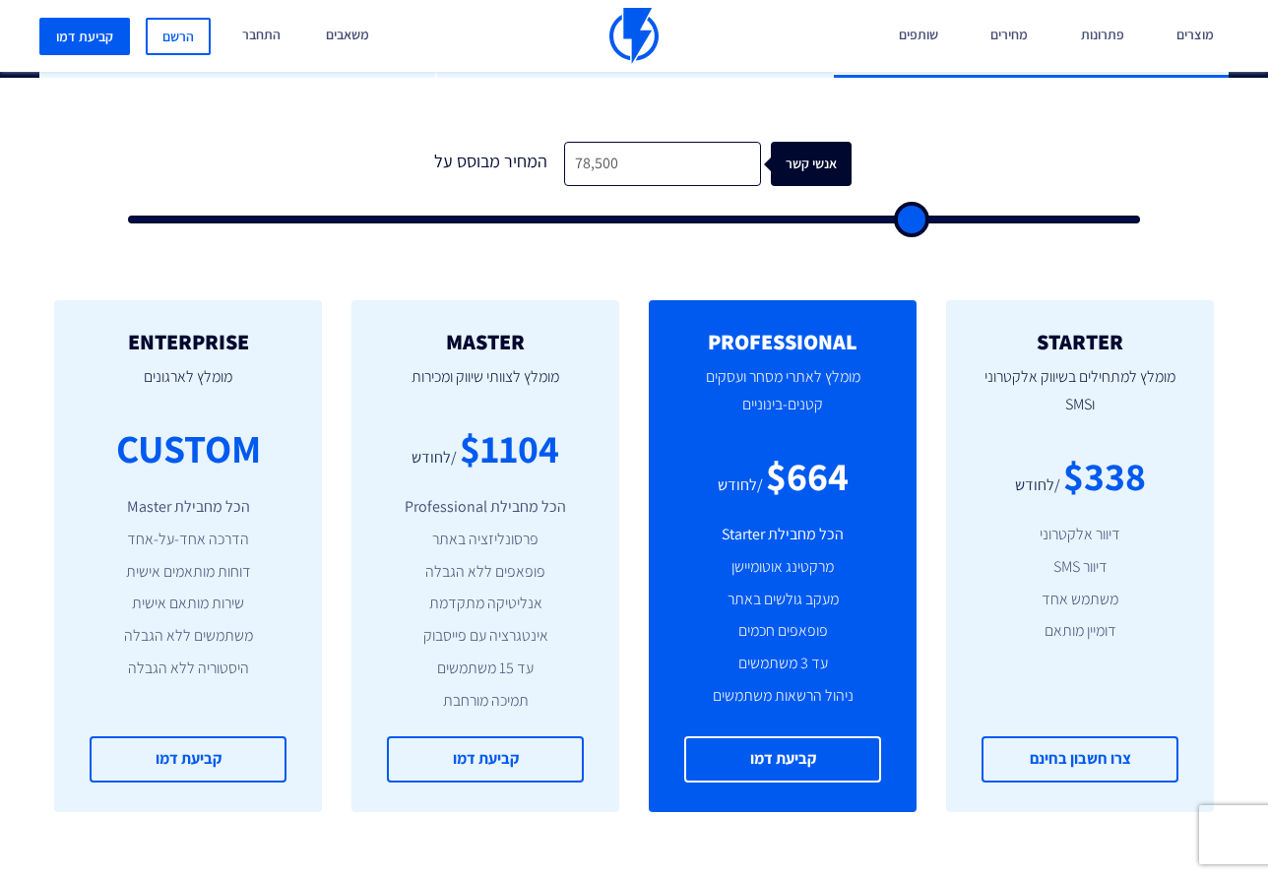
type input "79500"
type input "81,000"
type input "81000"
type input "82,000"
type input "82000"
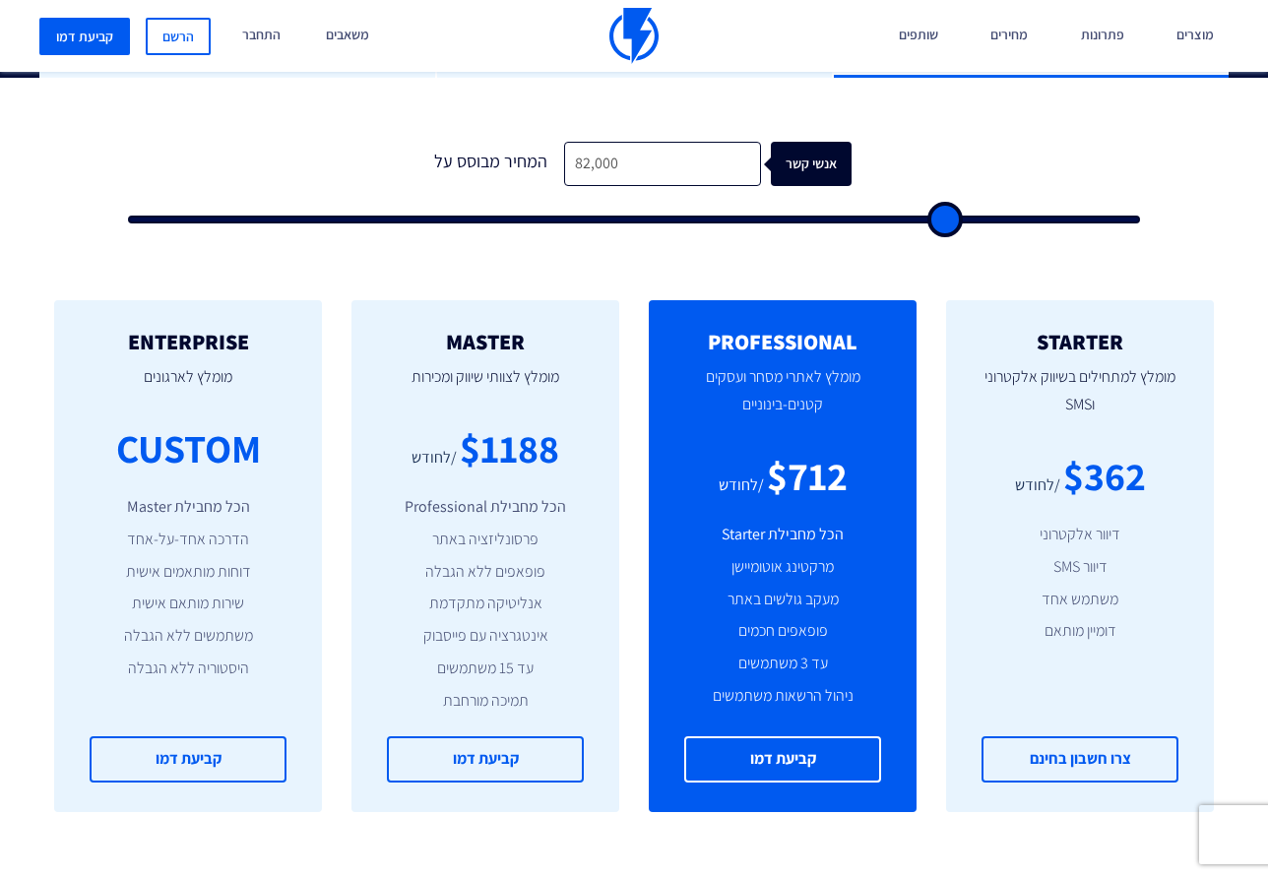
type input "83,000"
type input "83000"
type input "84,000"
type input "84000"
type input "84,500"
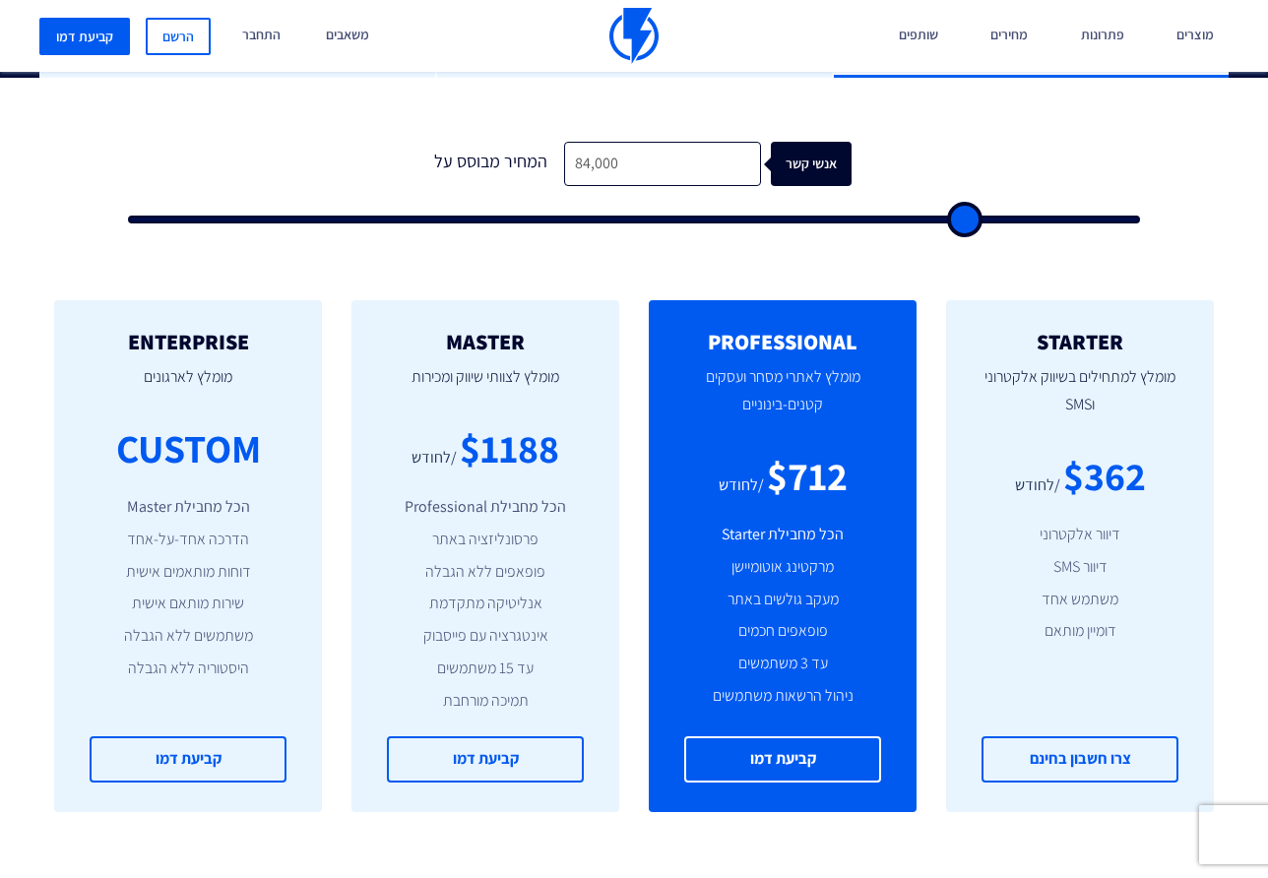
type input "84500"
type input "85,000"
type input "85000"
type input "85,500"
type input "85500"
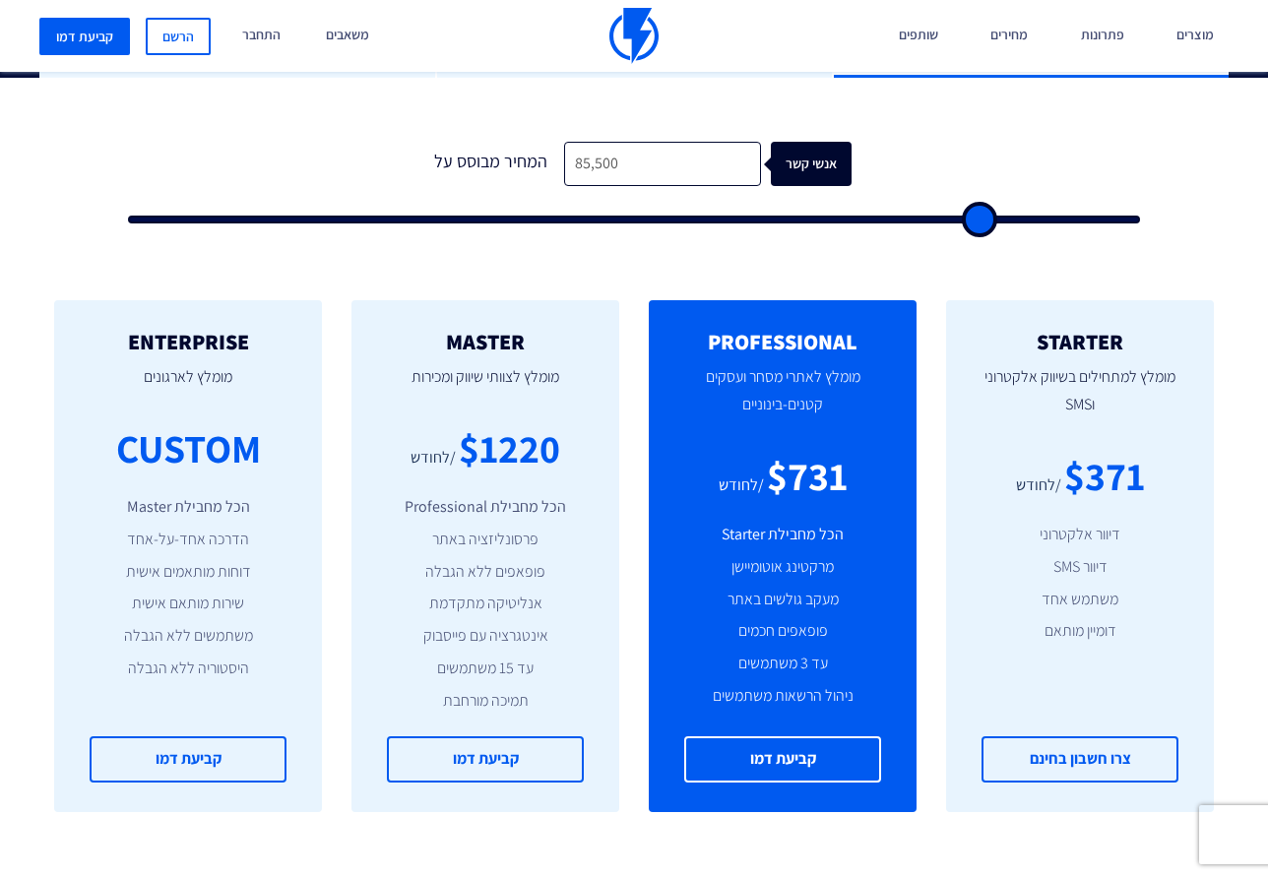
type input "86,000"
drag, startPoint x: 708, startPoint y: 226, endPoint x: 983, endPoint y: 305, distance: 286.6
type input "86000"
click at [983, 223] on input "range" at bounding box center [634, 220] width 1012 height 8
type input "87,000"
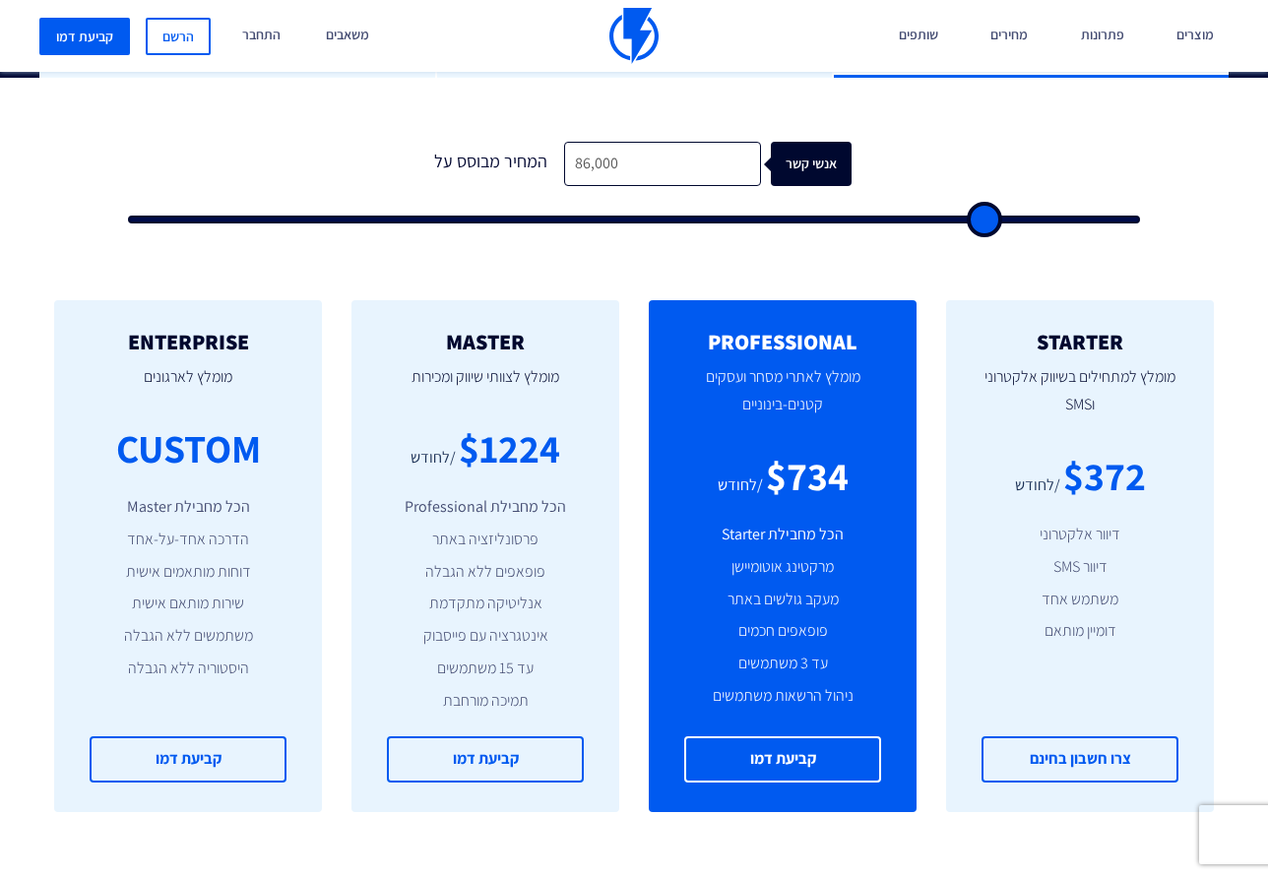
type input "87000"
type input "89,500"
type input "89500"
type input "94,500"
type input "94500"
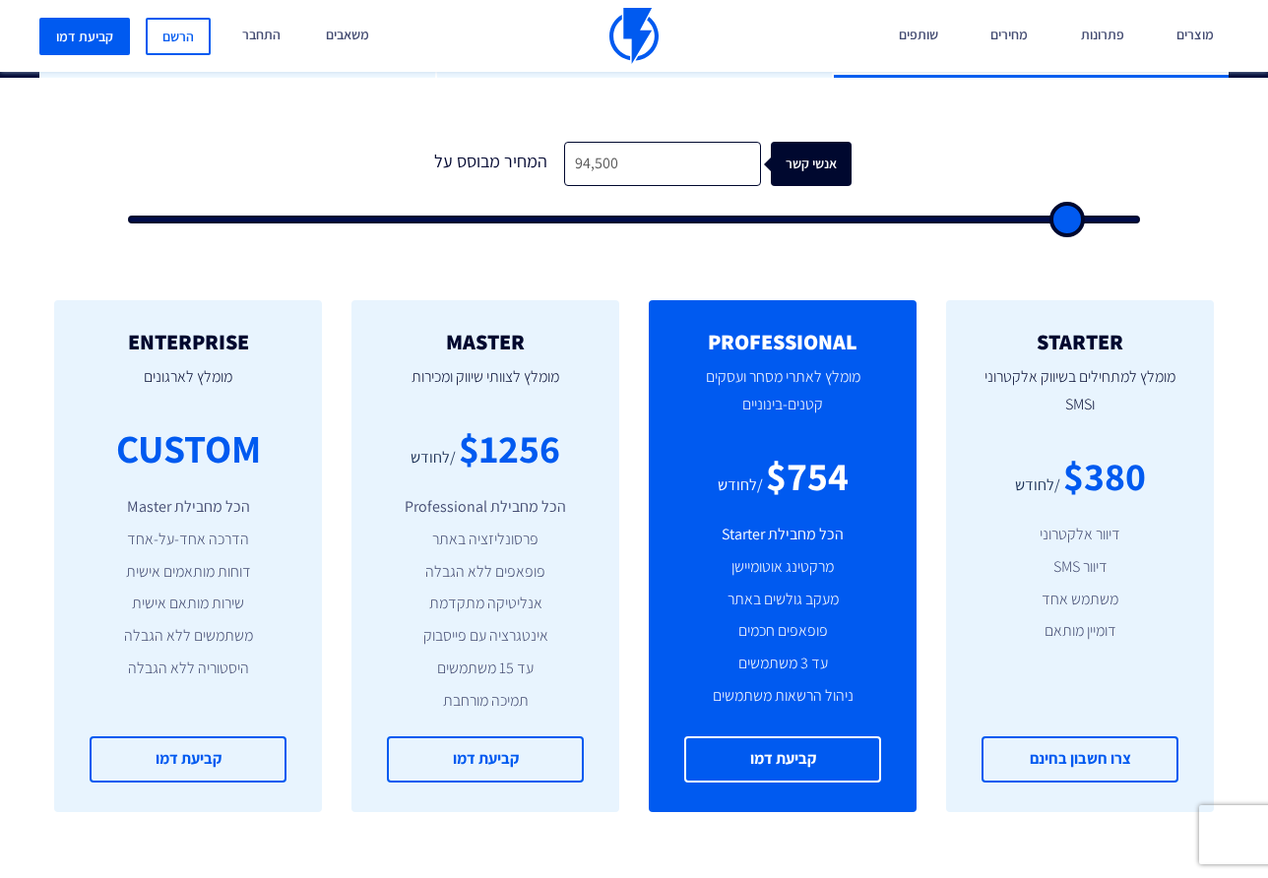
type input "98,500"
type input "98500"
type input "100,000"
drag, startPoint x: 983, startPoint y: 226, endPoint x: 1149, endPoint y: 245, distance: 166.4
type input "100000"
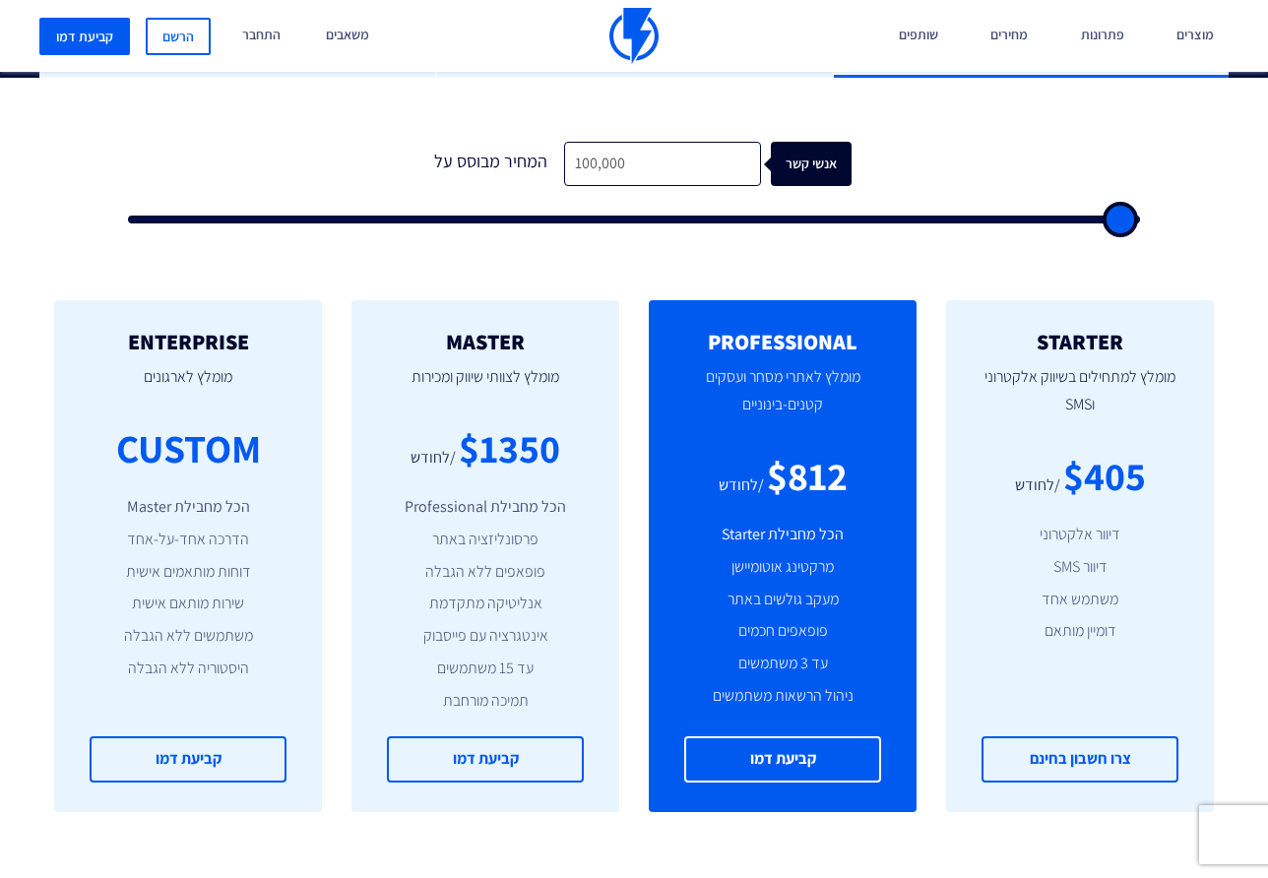
click at [1140, 223] on input "range" at bounding box center [634, 220] width 1012 height 8
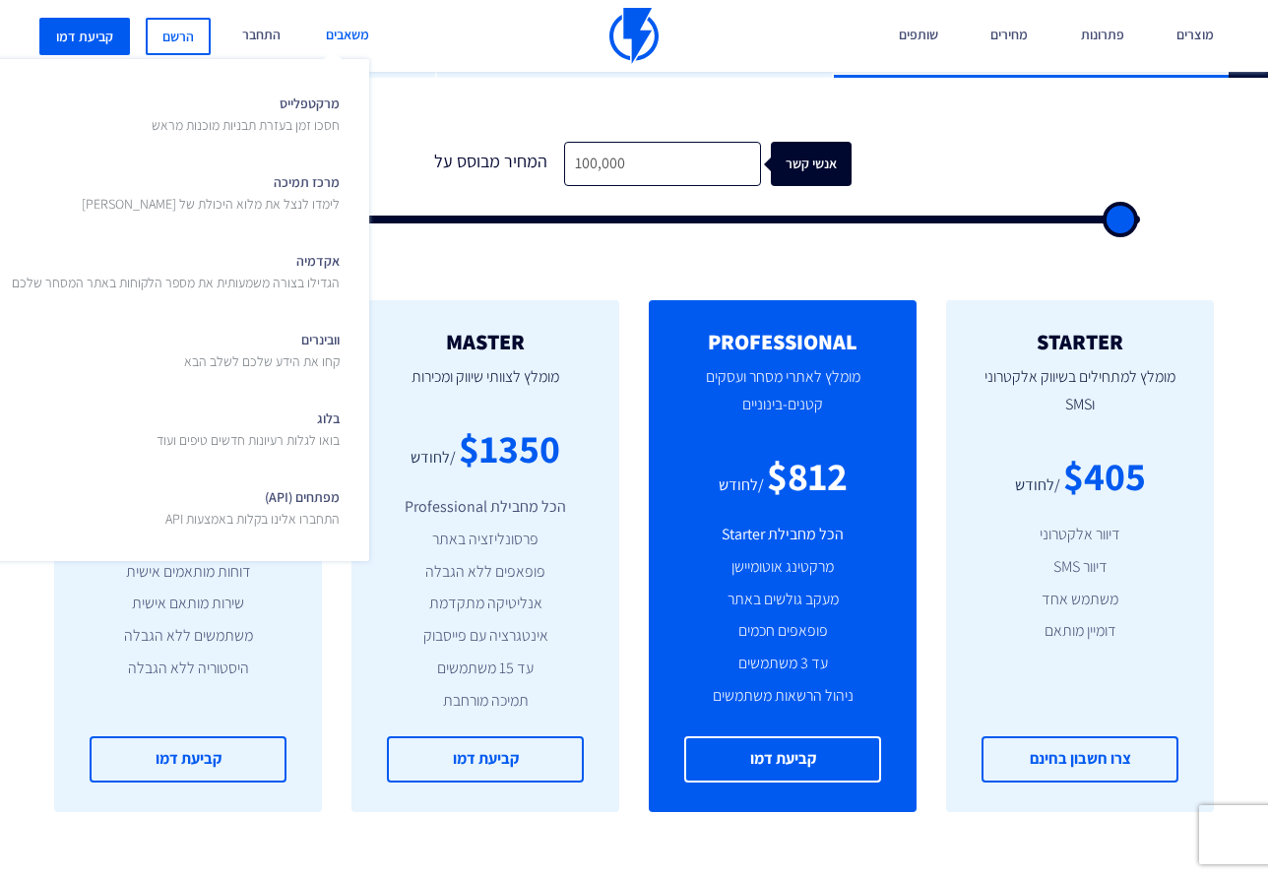
click at [352, 25] on link "משאבים" at bounding box center [347, 36] width 73 height 72
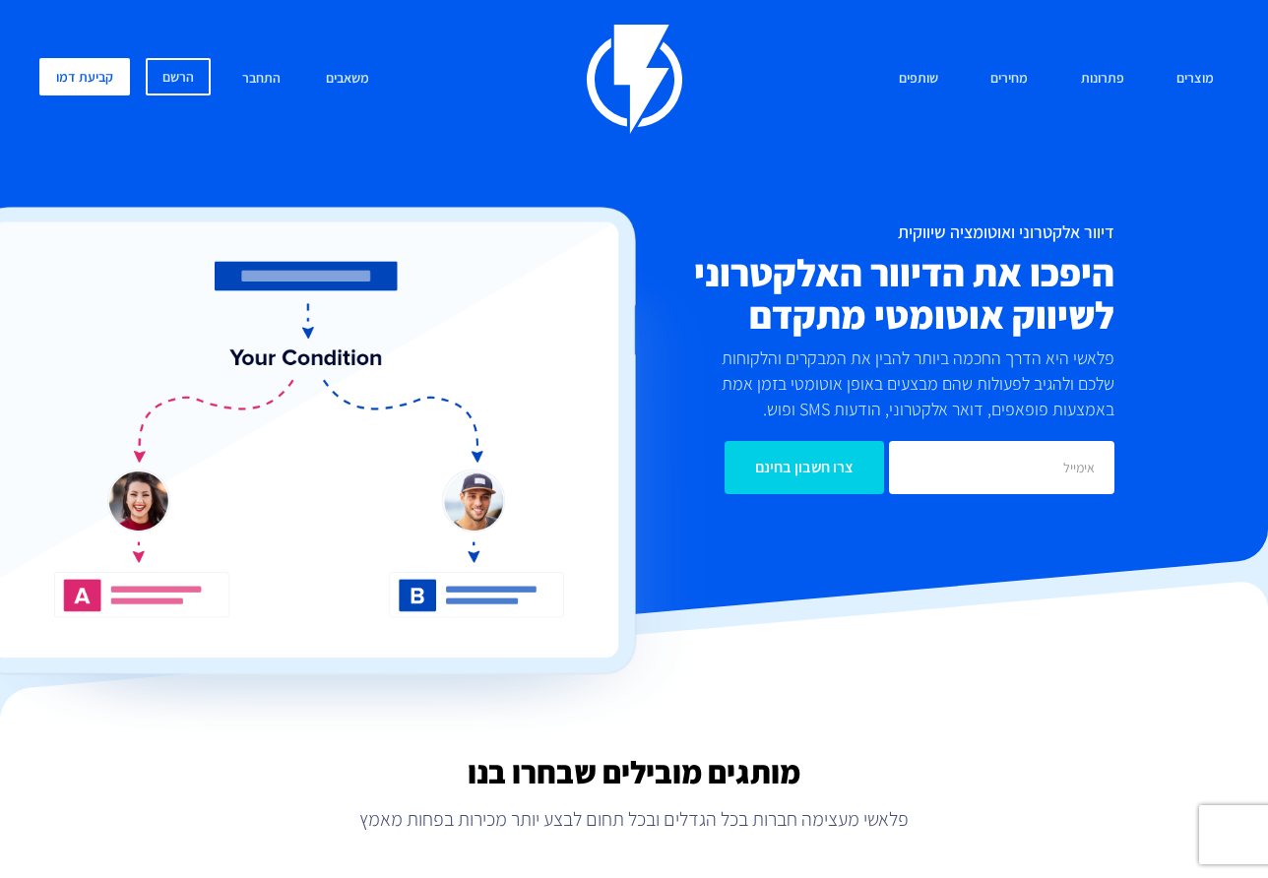
click at [385, 497] on img at bounding box center [337, 476] width 761 height 539
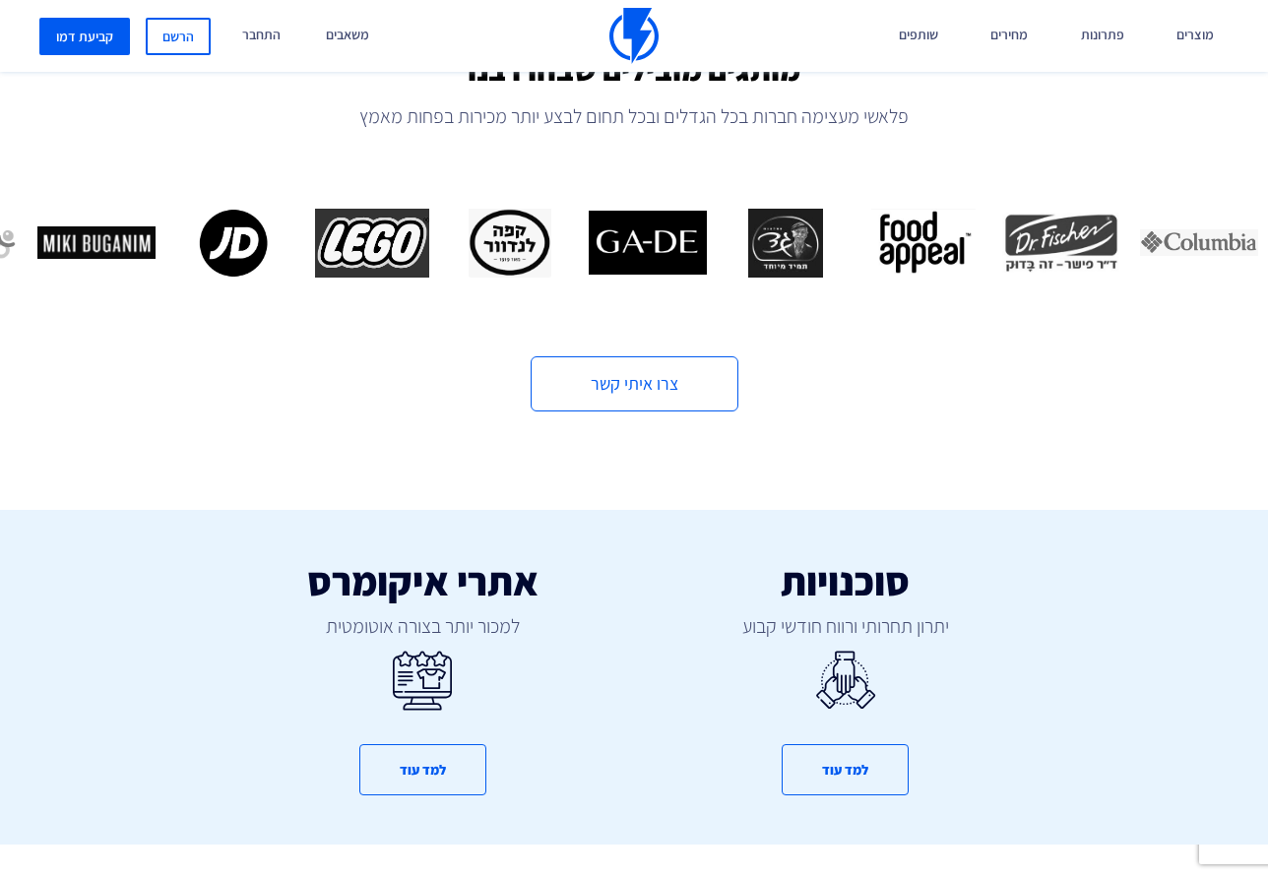
scroll to position [725, 0]
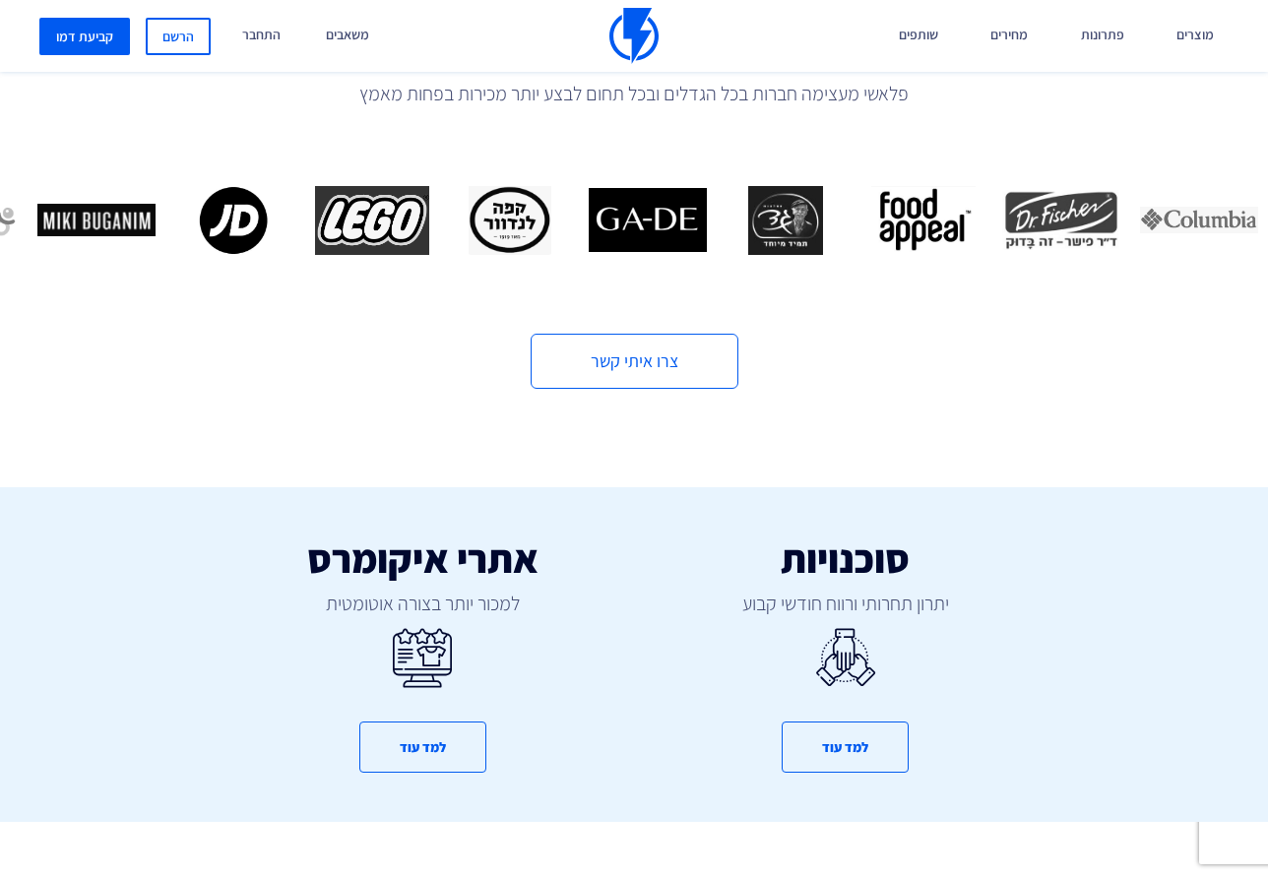
click at [664, 188] on div "7 / 16" at bounding box center [648, 220] width 138 height 69
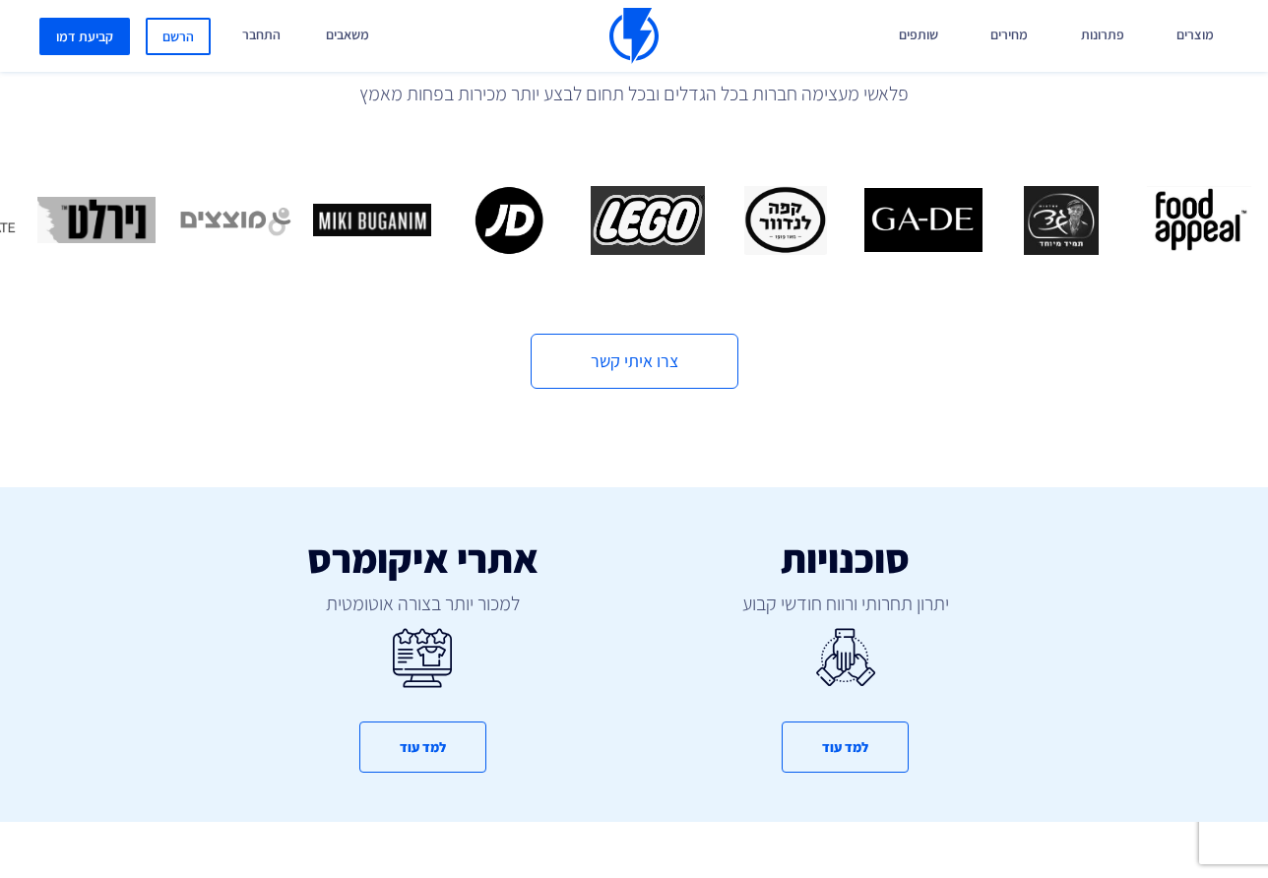
click at [451, 217] on img "10 / 16" at bounding box center [510, 220] width 118 height 69
click at [346, 223] on img "11 / 16" at bounding box center [372, 220] width 118 height 69
click at [197, 214] on img "12 / 16" at bounding box center [234, 220] width 118 height 69
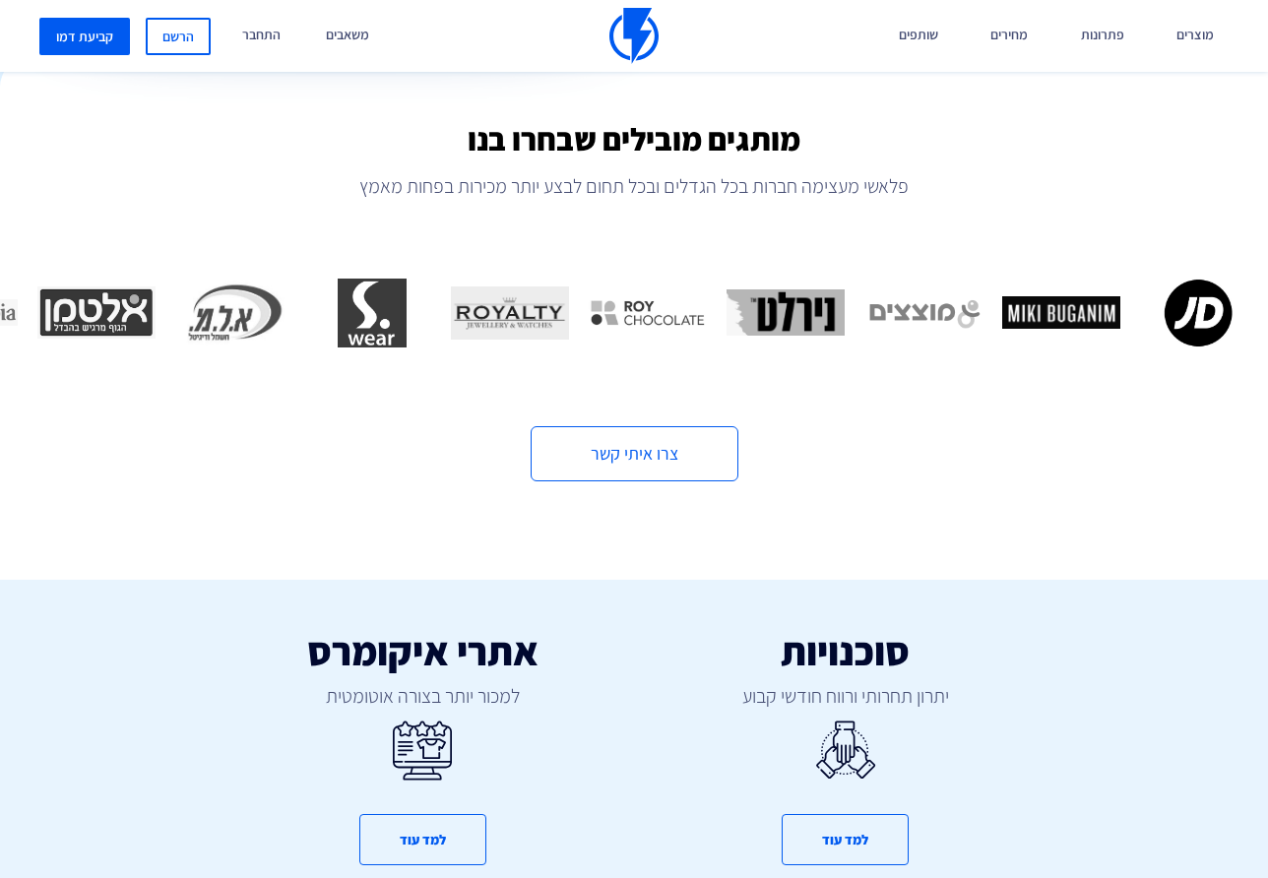
scroll to position [621, 0]
